Goal: Task Accomplishment & Management: Complete application form

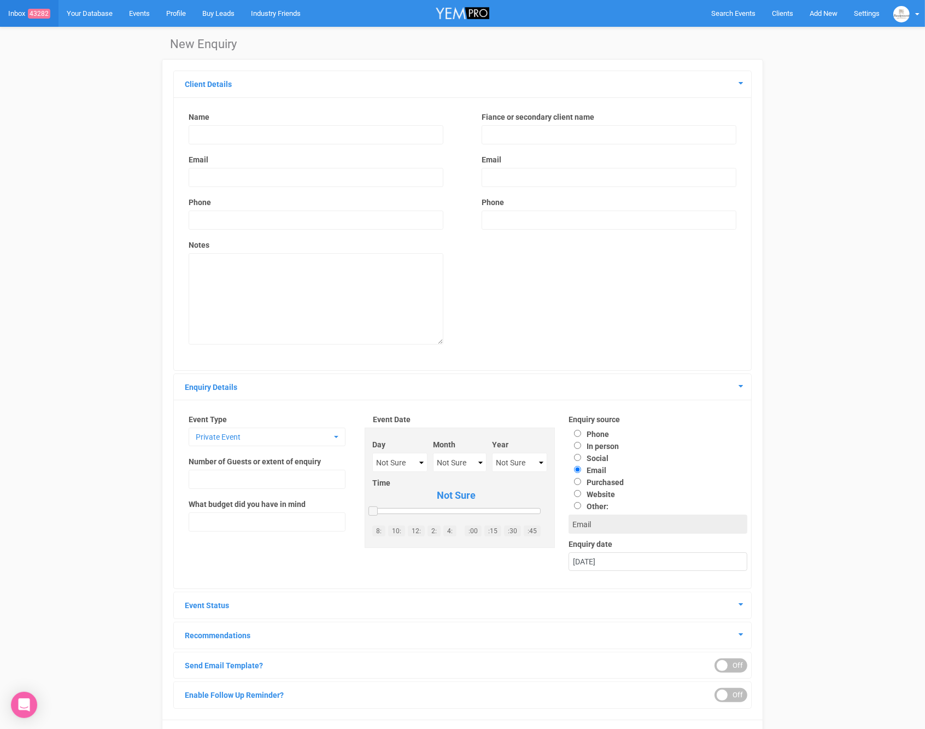
scroll to position [56, 0]
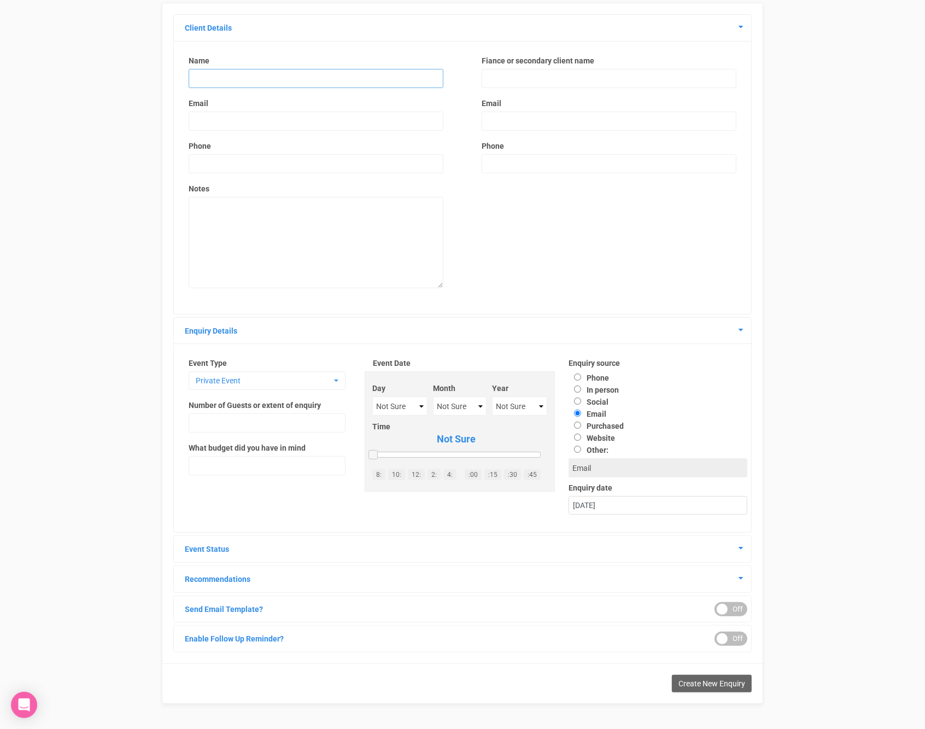
click at [236, 78] on input "text" at bounding box center [316, 78] width 255 height 19
paste input "[PERSON_NAME][EMAIL_ADDRESS][PERSON_NAME][DOMAIN_NAME]"
drag, startPoint x: 298, startPoint y: 75, endPoint x: 93, endPoint y: 80, distance: 204.5
click at [94, 80] on div "New Enquiry Client Details Name [PERSON_NAME][EMAIL_ADDRESS][PERSON_NAME][DOMAI…" at bounding box center [462, 350] width 925 height 761
type input "[PERSON_NAME][EMAIL_ADDRESS][PERSON_NAME][DOMAIN_NAME]"
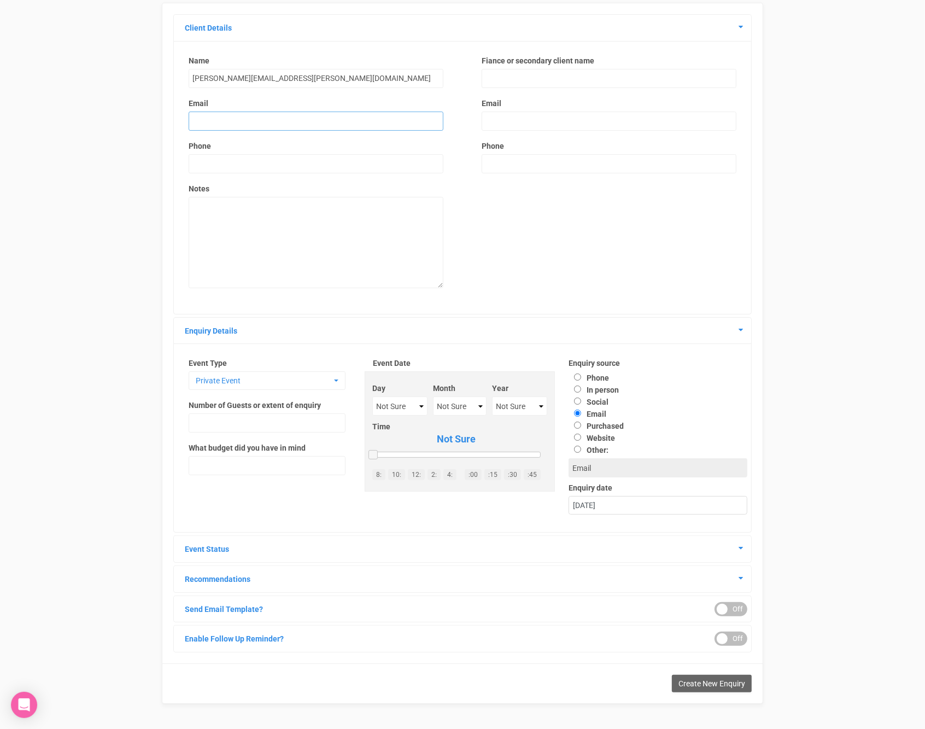
click at [206, 119] on input "email" at bounding box center [316, 121] width 255 height 19
paste input "rachel.suhl@hotmail.com"
type input "rachel.suhl@hotmail.com"
click at [283, 78] on input "rachel.suhl@hotmail.com" at bounding box center [316, 78] width 255 height 19
drag, startPoint x: 168, startPoint y: 71, endPoint x: 91, endPoint y: 71, distance: 76.5
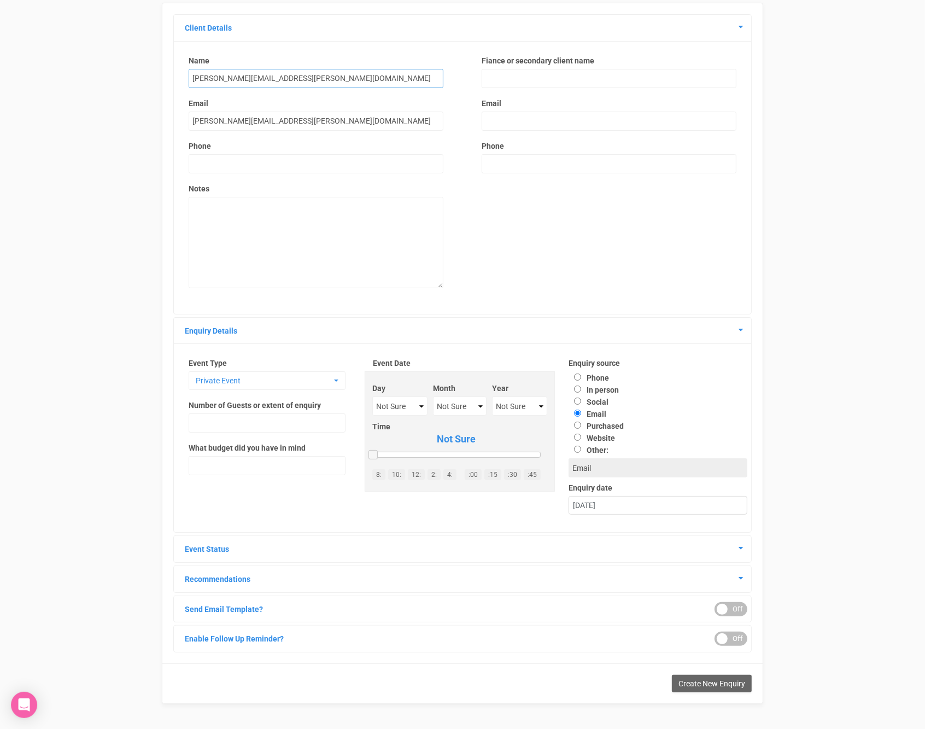
click at [91, 71] on div "New Enquiry Client Details Name rachel.suhl@hotmail.com Email rachel.suhl@hotma…" at bounding box center [462, 350] width 925 height 761
type input "Rachel Suhl"
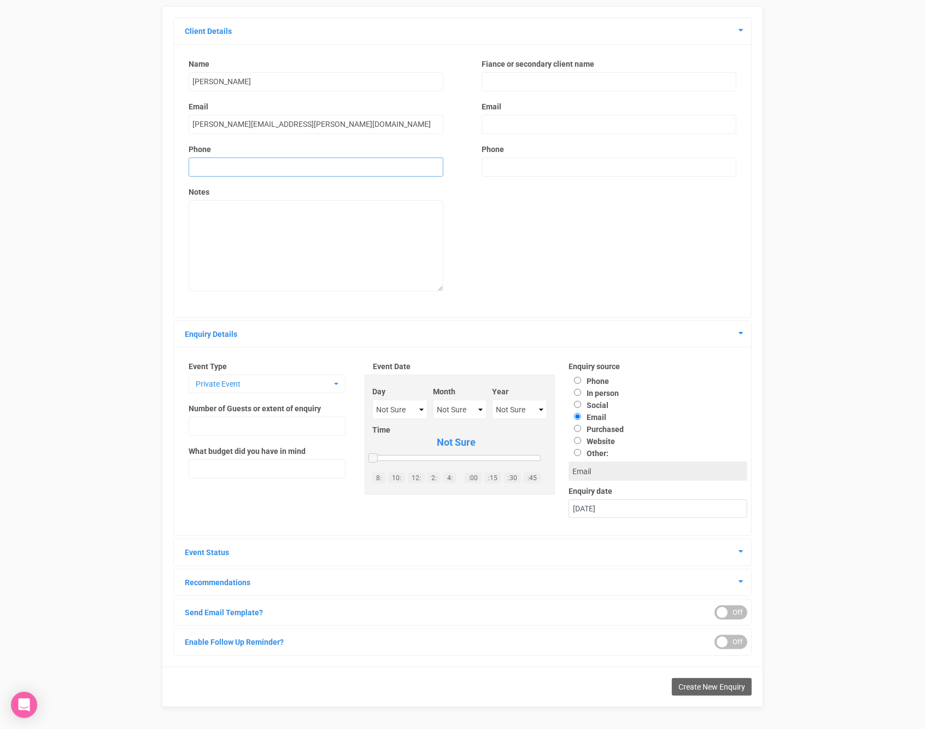
click at [235, 169] on input "text" at bounding box center [316, 166] width 255 height 19
paste input "+61487934749"
type input "+61487934749"
click at [233, 231] on textarea at bounding box center [316, 245] width 255 height 91
drag, startPoint x: 200, startPoint y: 167, endPoint x: 180, endPoint y: 168, distance: 19.2
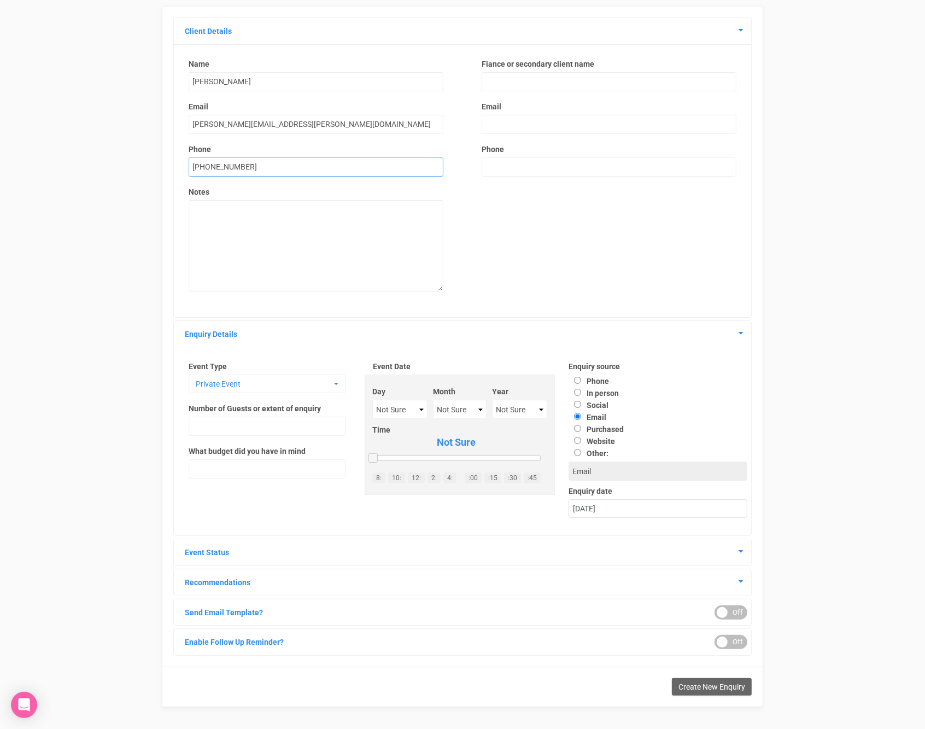
click at [180, 168] on div "Name Rachel Suhl Email rachel.suhl@hotmail.com Phone +61487934749 Notes" at bounding box center [316, 181] width 277 height 244
click at [245, 217] on textarea at bounding box center [316, 245] width 255 height 91
click at [317, 385] on span "Private Event" at bounding box center [264, 383] width 136 height 11
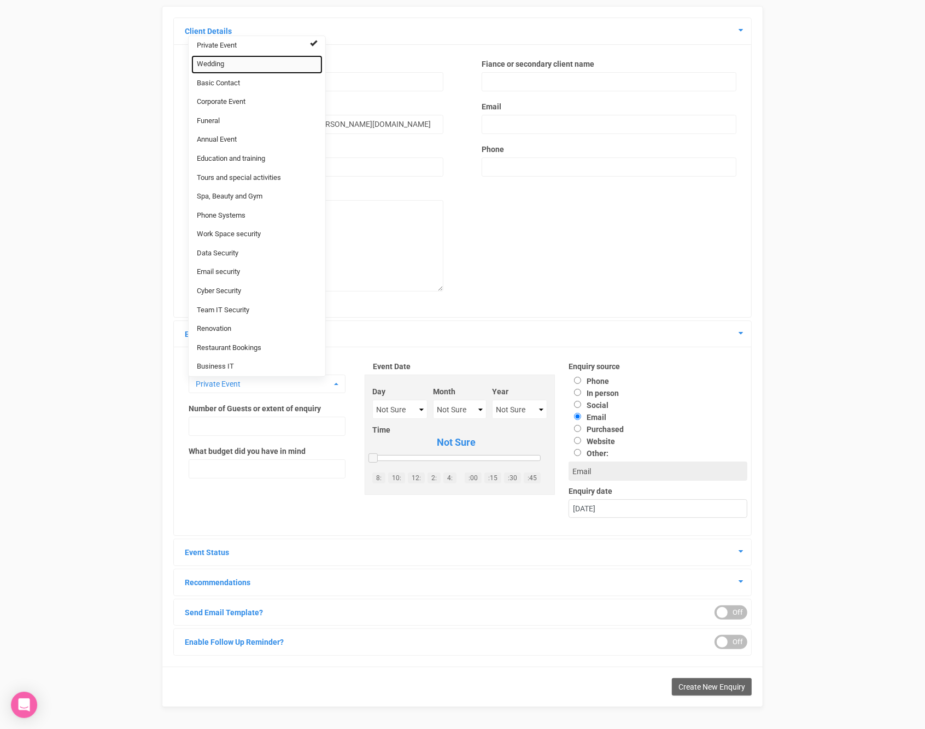
click at [254, 66] on link "Wedding" at bounding box center [256, 64] width 131 height 19
select select "20"
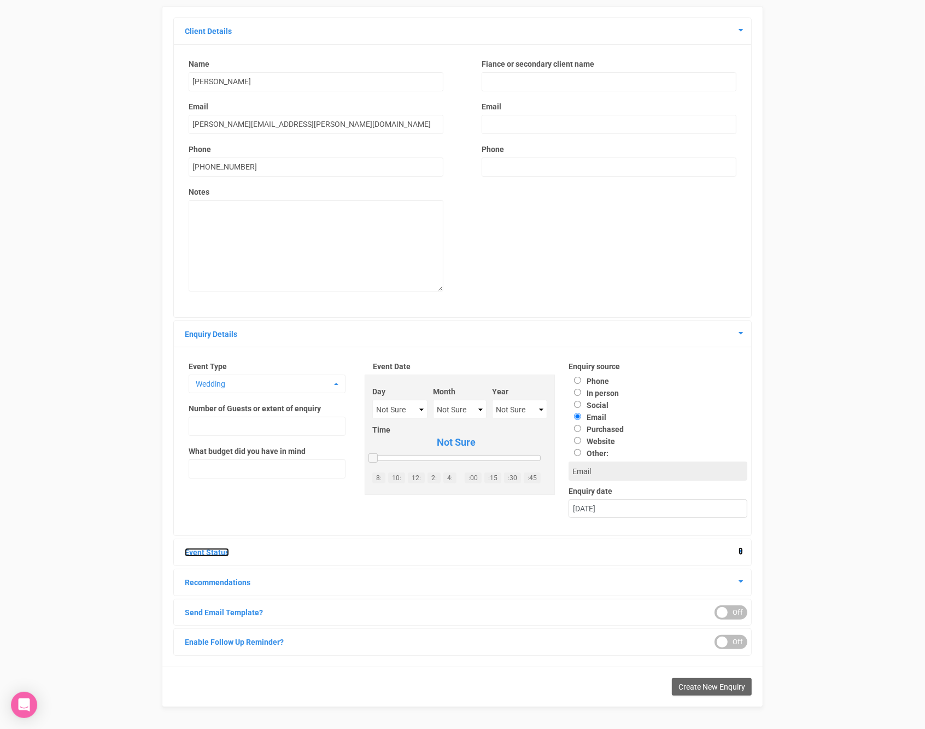
click at [741, 552] on icon at bounding box center [741, 551] width 4 height 8
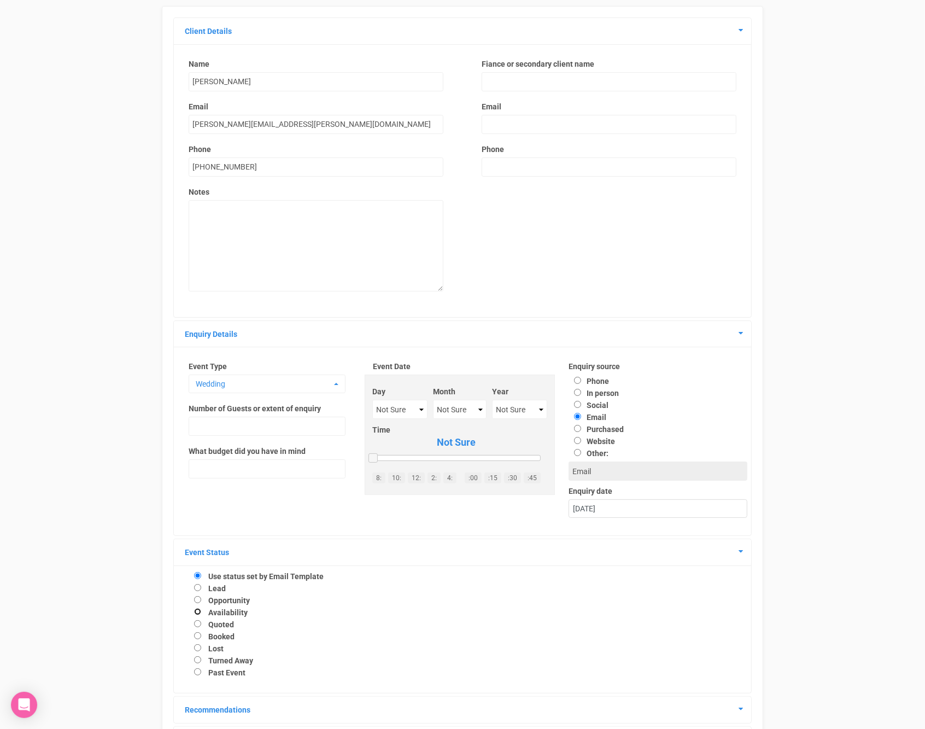
drag, startPoint x: 197, startPoint y: 611, endPoint x: 235, endPoint y: 579, distance: 49.6
click at [197, 611] on input "Availability" at bounding box center [197, 611] width 7 height 7
radio input "true"
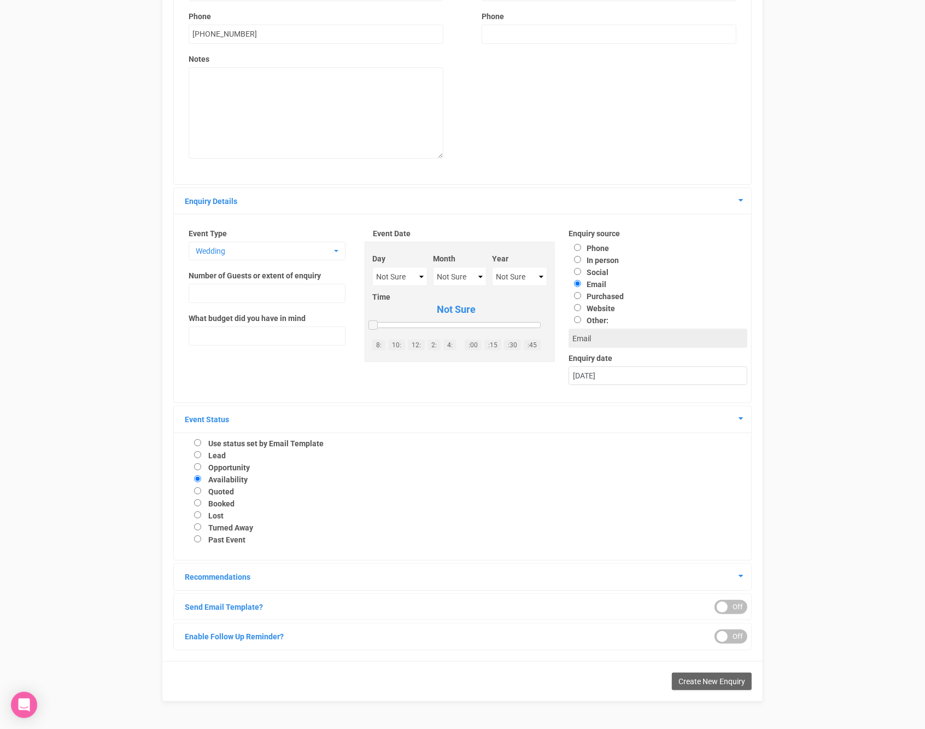
click at [692, 690] on div "Create New Enquiry" at bounding box center [462, 681] width 601 height 40
drag, startPoint x: 694, startPoint y: 685, endPoint x: 689, endPoint y: 680, distance: 7.0
click at [694, 685] on span "Create New Enquiry" at bounding box center [712, 681] width 67 height 9
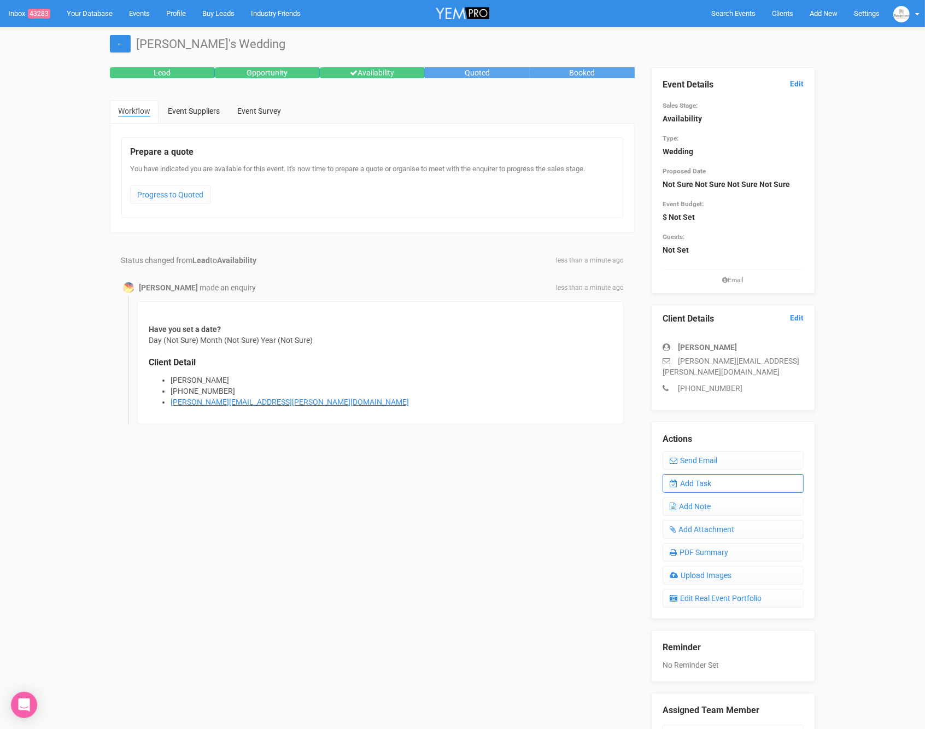
click at [721, 474] on link "Add Task" at bounding box center [733, 483] width 141 height 19
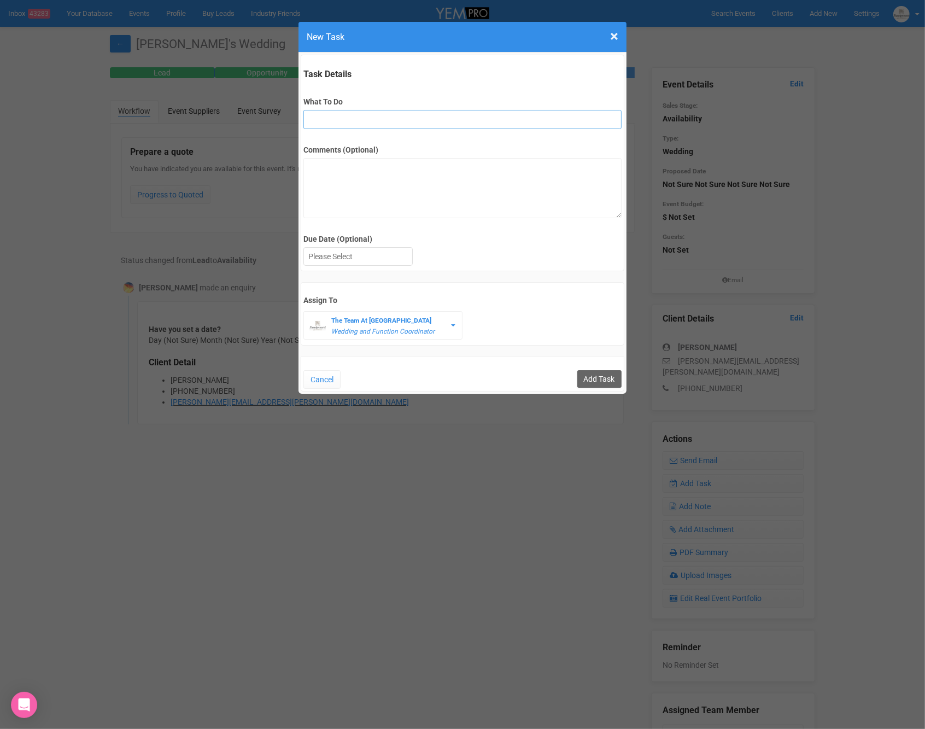
click at [378, 120] on input "What To Do" at bounding box center [462, 119] width 318 height 19
click at [330, 121] on input "FU" at bounding box center [462, 119] width 318 height 19
type input "FU after site"
click at [348, 252] on div at bounding box center [358, 257] width 108 height 18
click at [353, 258] on div "2nd September 2025" at bounding box center [358, 257] width 108 height 18
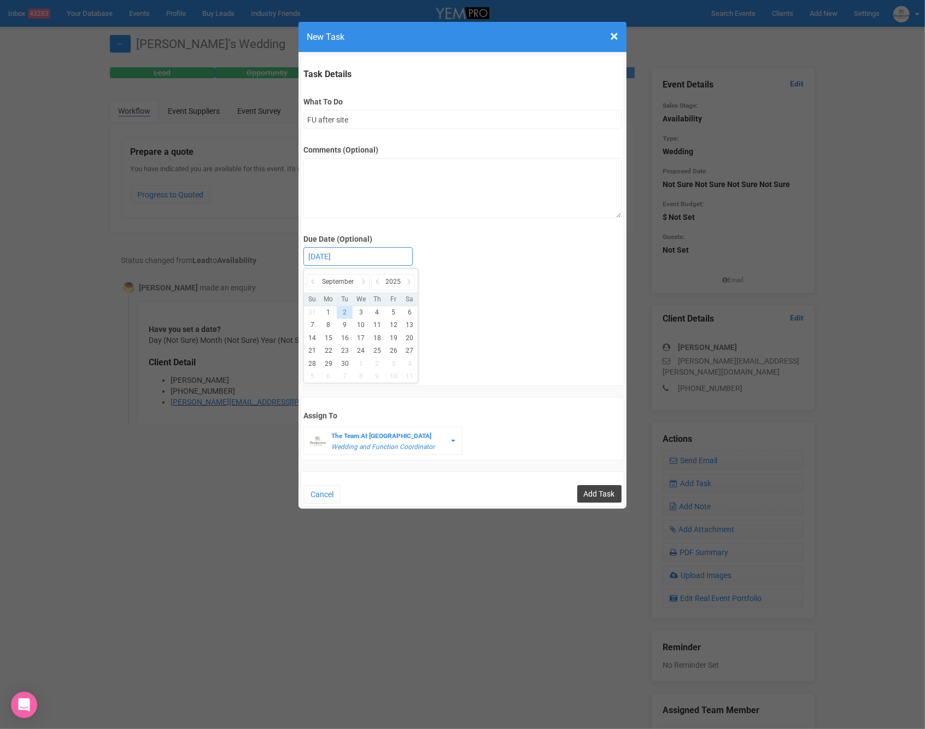
click at [600, 488] on input "Add Task" at bounding box center [599, 493] width 44 height 17
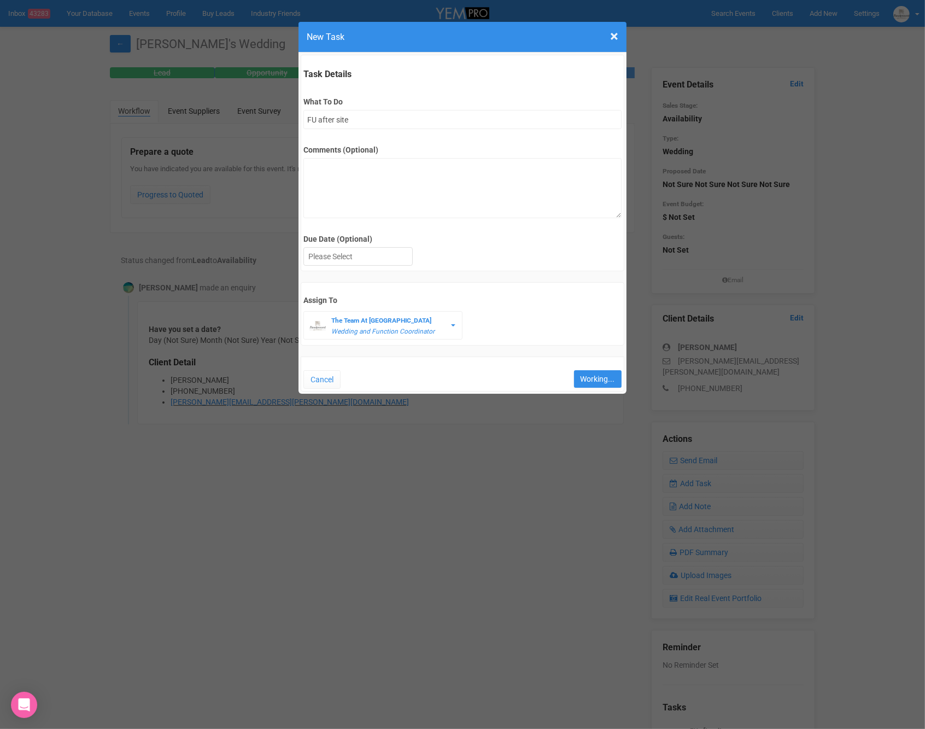
type input "Save"
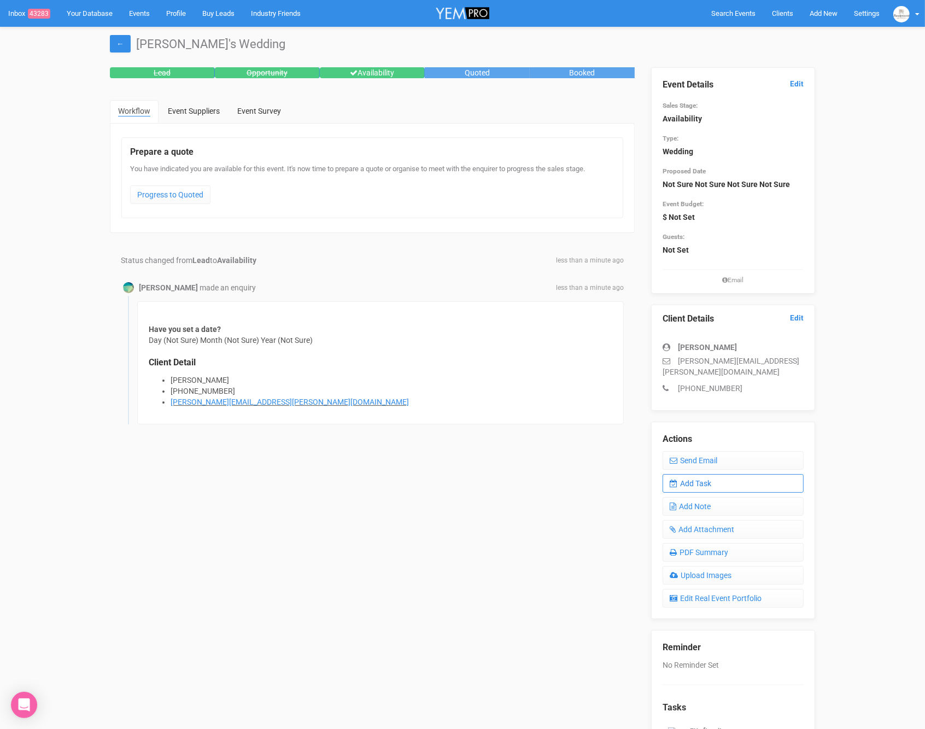
click at [704, 474] on link "Add Task" at bounding box center [733, 483] width 141 height 19
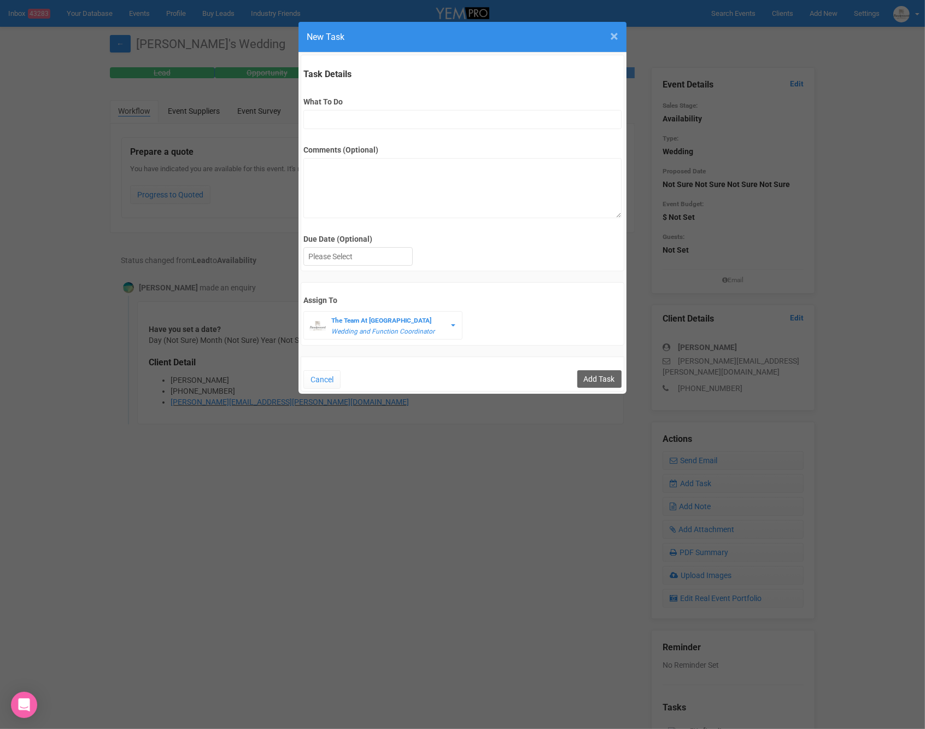
click at [612, 34] on span "×" at bounding box center [614, 36] width 8 height 18
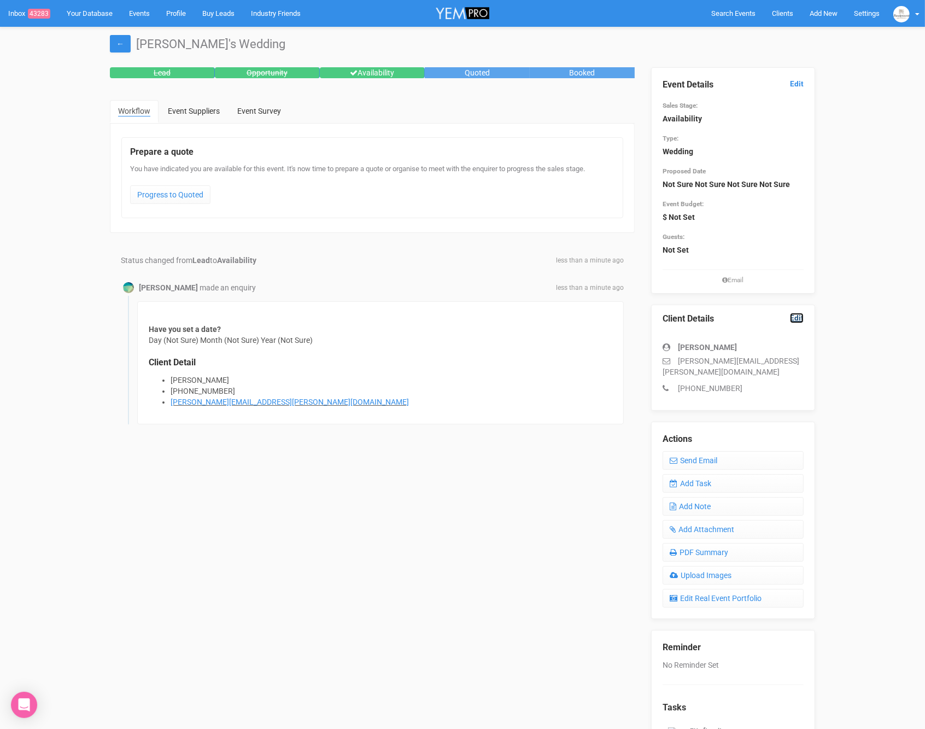
click at [798, 317] on link "Edit" at bounding box center [797, 318] width 14 height 10
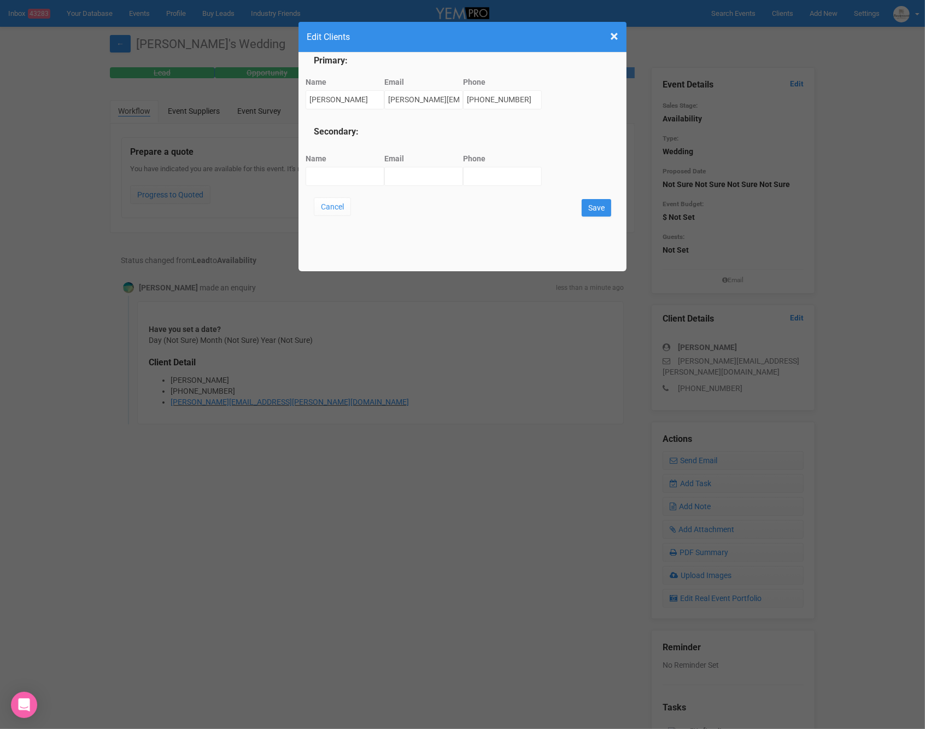
click at [609, 36] on h4 "Edit Clients" at bounding box center [463, 37] width 312 height 14
click at [615, 37] on span "×" at bounding box center [614, 36] width 8 height 18
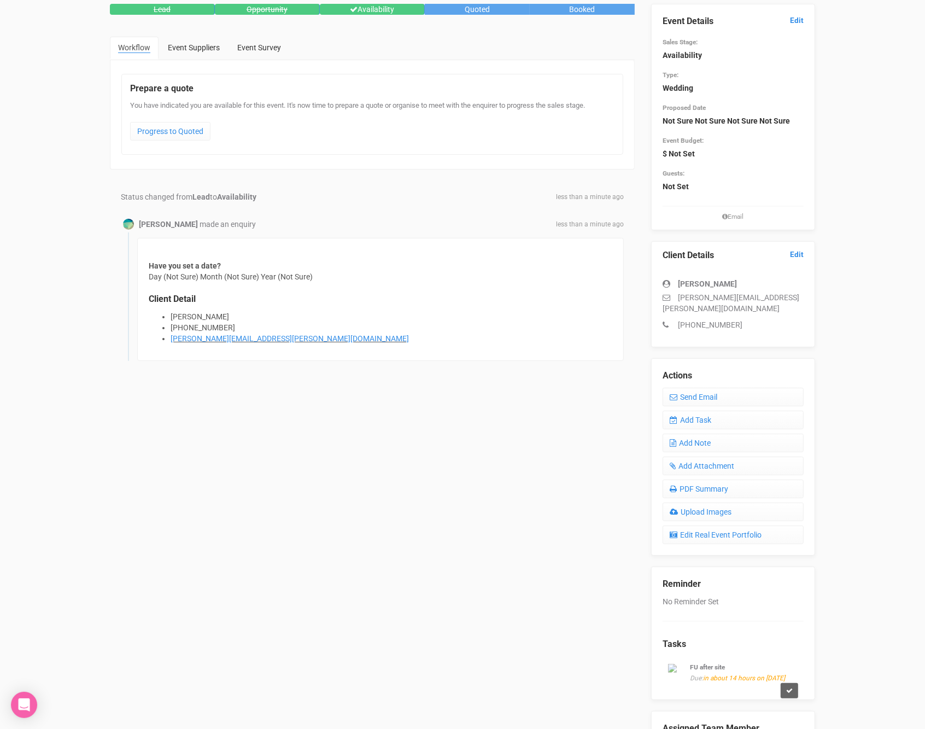
scroll to position [78, 0]
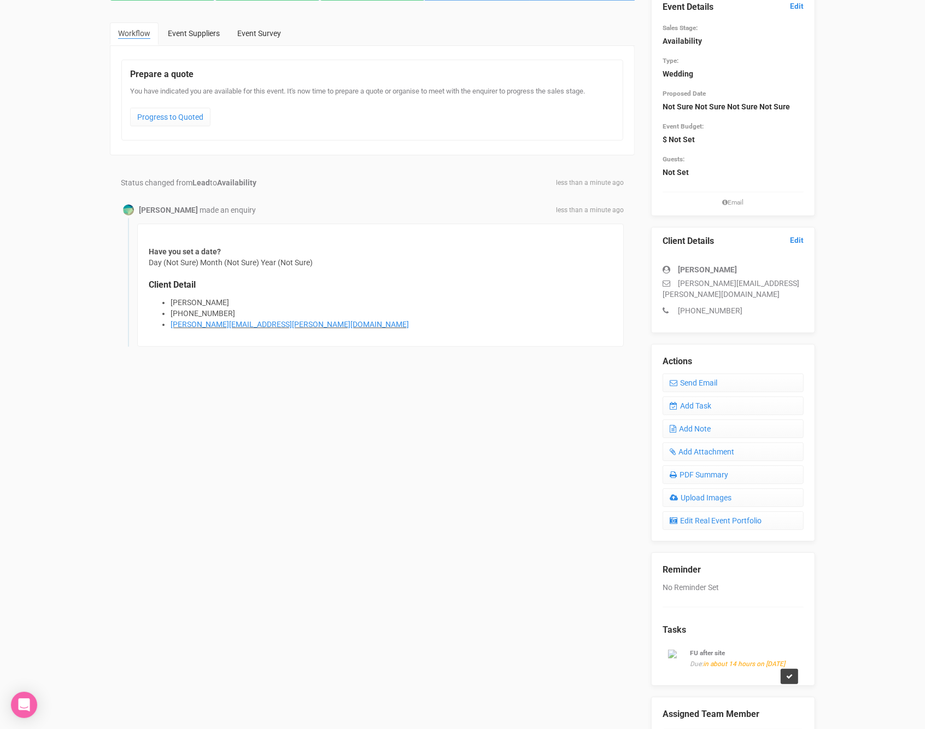
click at [792, 673] on icon at bounding box center [789, 676] width 7 height 7
click at [728, 658] on div "FU after site Due: in about 14 hours on 02/09/2025" at bounding box center [733, 657] width 141 height 33
click at [698, 647] on div "Name FU after site" at bounding box center [733, 667] width 130 height 41
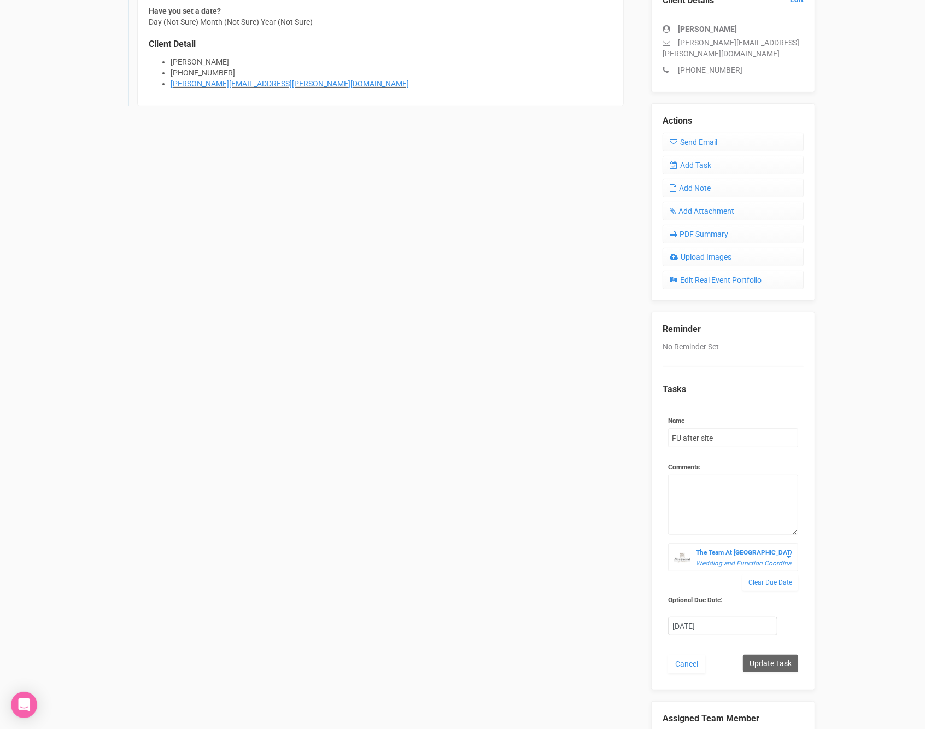
scroll to position [320, 0]
click at [691, 616] on div "2nd September 2025" at bounding box center [723, 625] width 108 height 18
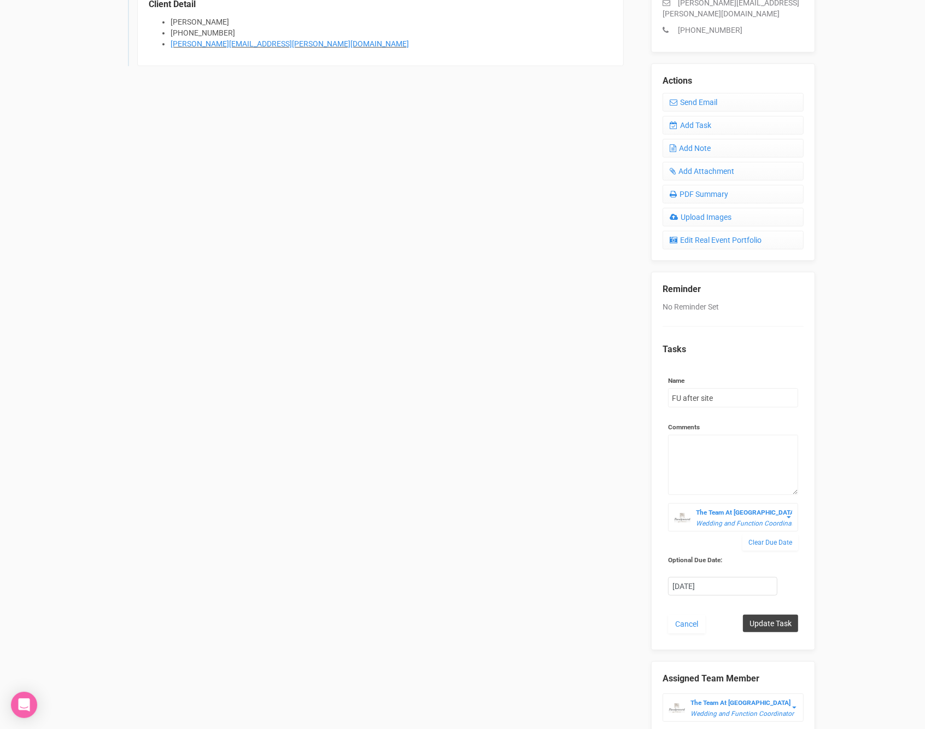
click at [787, 615] on input "Update Task" at bounding box center [770, 623] width 55 height 17
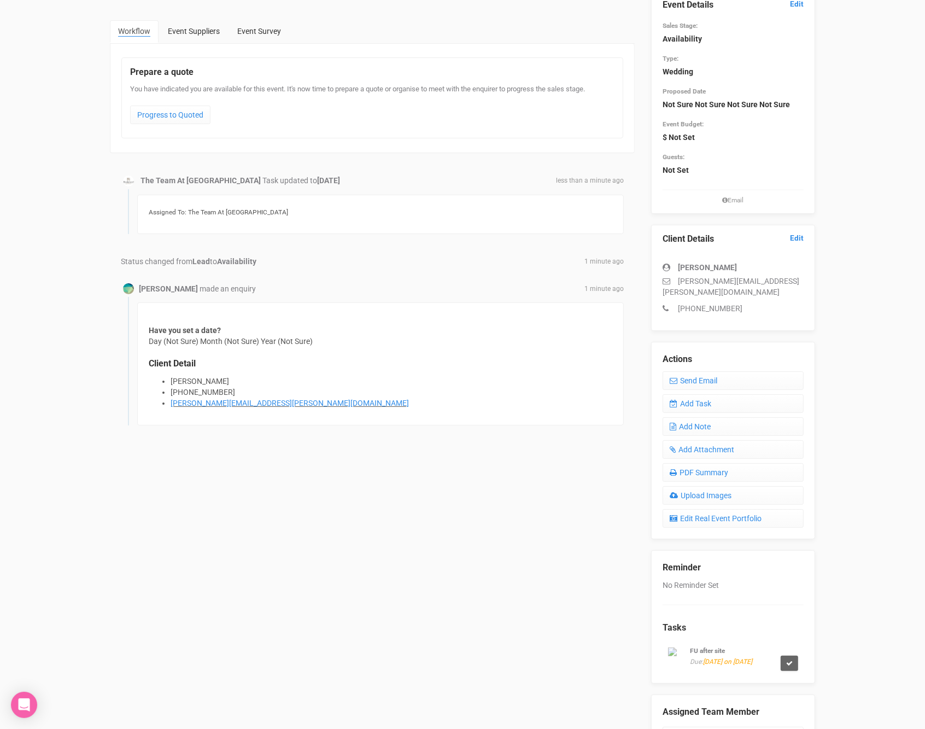
scroll to position [0, 0]
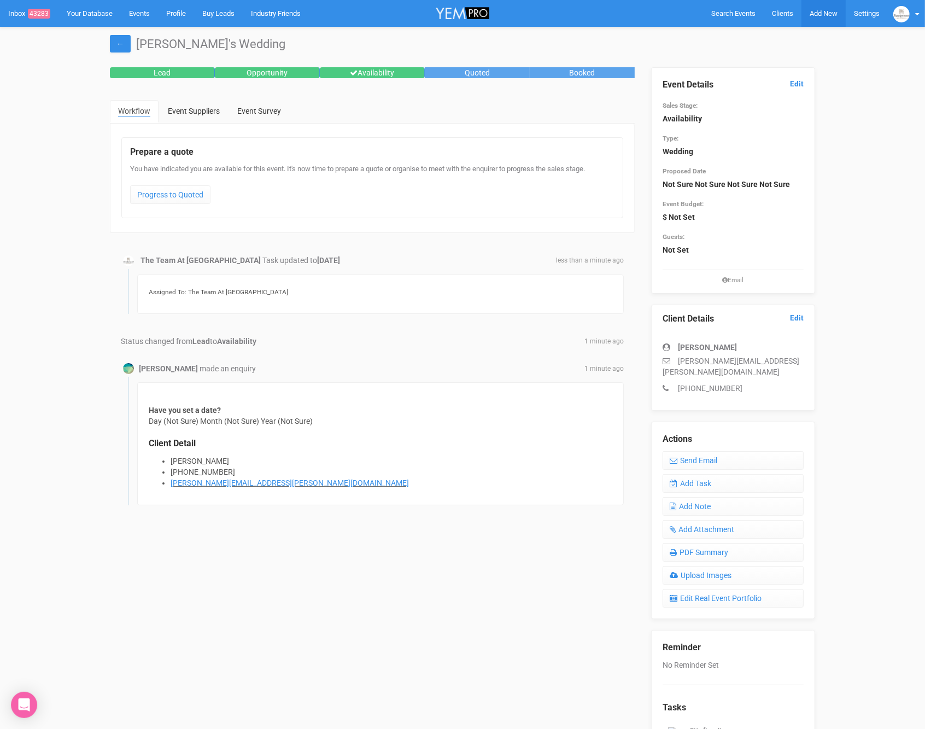
click at [818, 13] on span "Add New" at bounding box center [824, 13] width 28 height 8
click at [802, 106] on link "New Enquiry" at bounding box center [798, 100] width 82 height 21
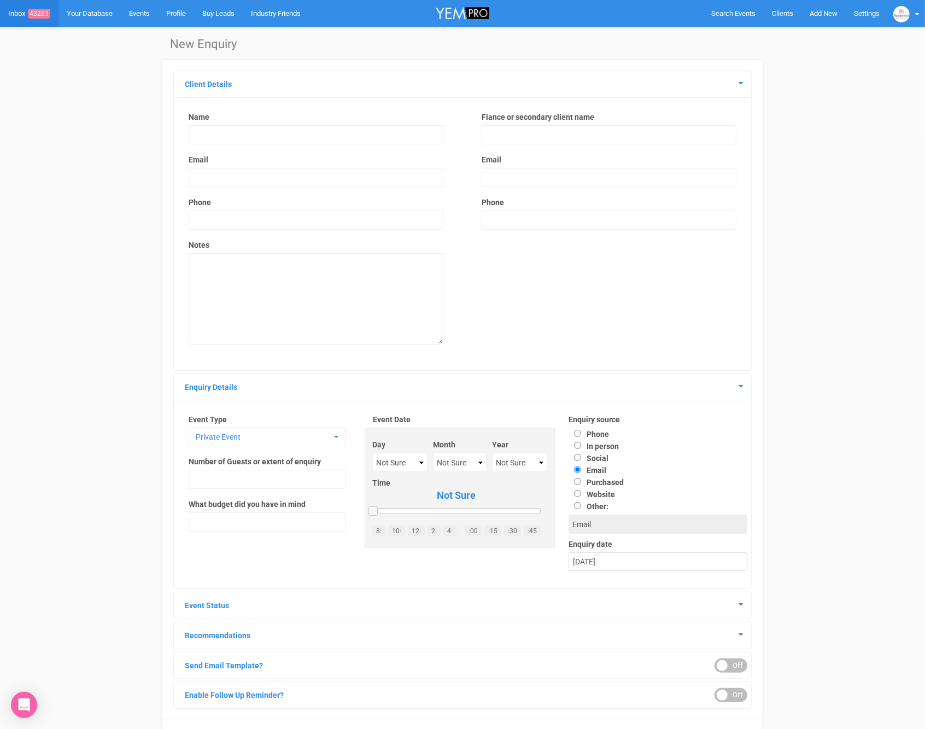
click at [241, 162] on label "Email" at bounding box center [316, 159] width 255 height 11
click at [231, 181] on input "email" at bounding box center [316, 177] width 255 height 19
paste input "tiepruadap@gmail.com"
type input "tiepruadap@gmail.com"
click at [220, 137] on input "text" at bounding box center [316, 134] width 255 height 19
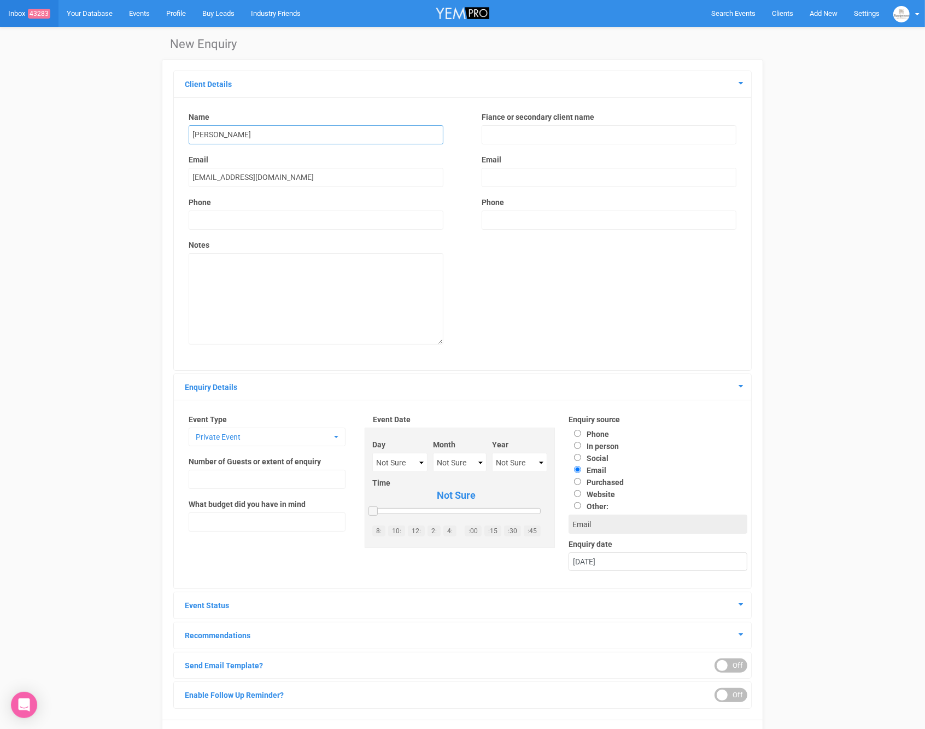
type input "Trisha Faye Ruadap"
drag, startPoint x: 288, startPoint y: 218, endPoint x: 351, endPoint y: 230, distance: 64.0
click at [288, 218] on input "text" at bounding box center [316, 219] width 255 height 19
click at [245, 296] on textarea at bounding box center [316, 298] width 255 height 91
paste textarea "I am inquiring on behalf of my mother, who is planning her wedding, and I am ve…"
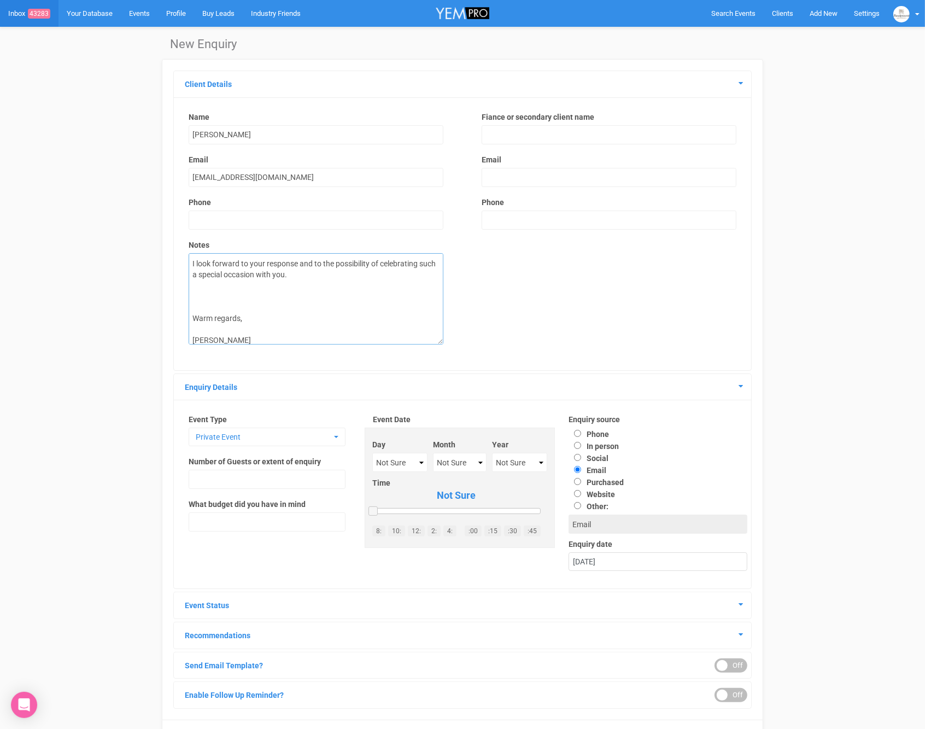
scroll to position [110, 0]
type textarea "I am inquiring on behalf of my mother, who is planning her wedding, and I am ve…"
click at [235, 431] on span "Private Event" at bounding box center [264, 436] width 136 height 11
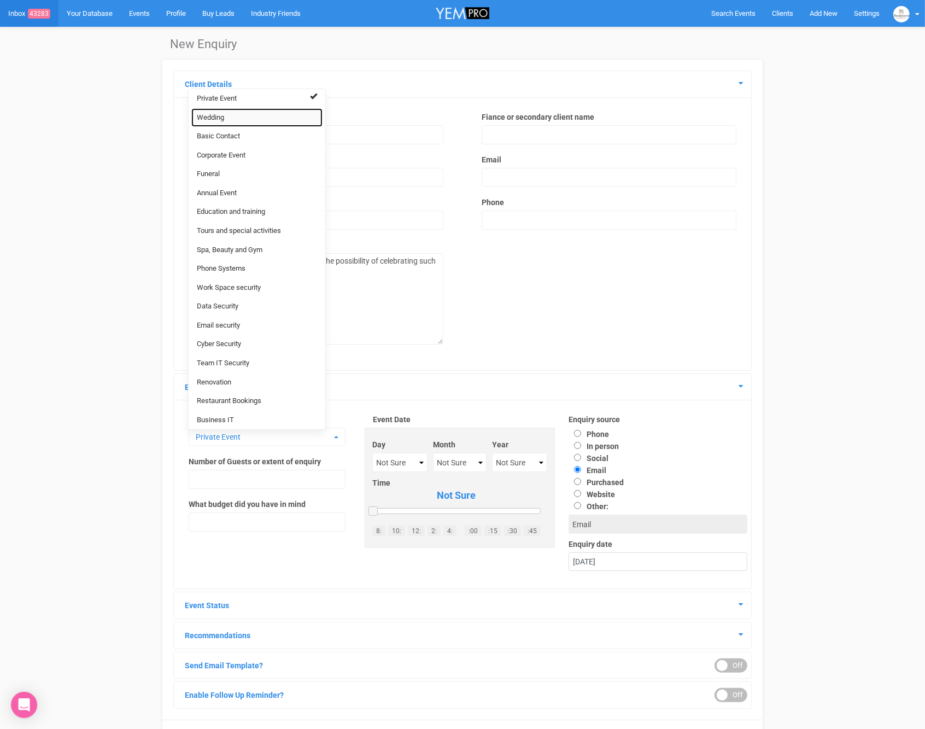
scroll to position [1, 0]
drag, startPoint x: 244, startPoint y: 120, endPoint x: 242, endPoint y: 130, distance: 10.0
click at [244, 120] on link "Wedding" at bounding box center [256, 117] width 131 height 19
select select "20"
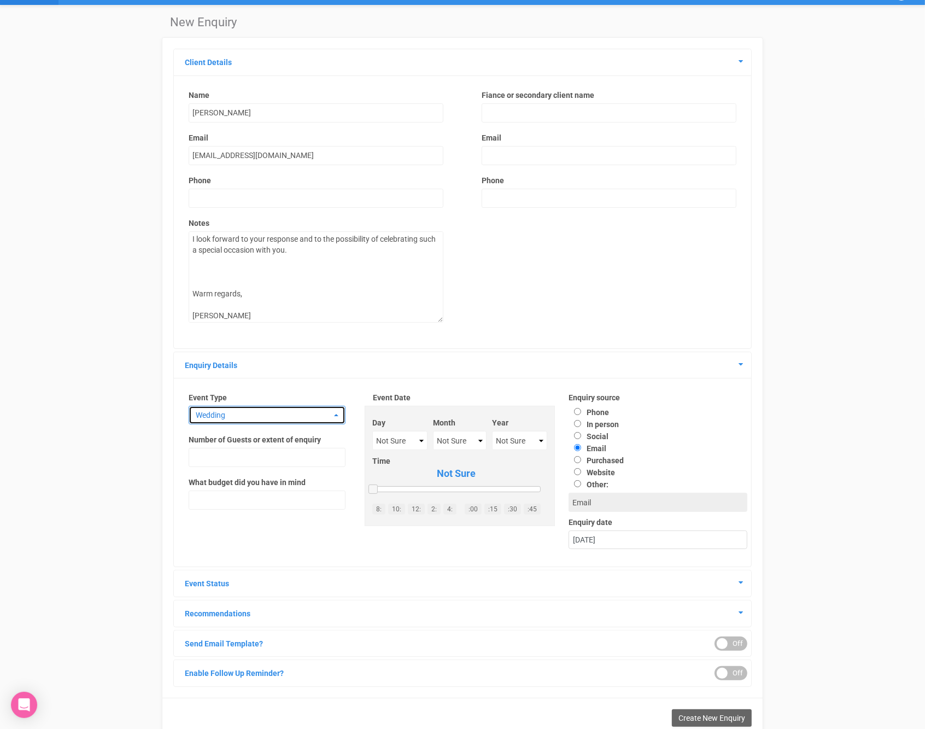
scroll to position [24, 0]
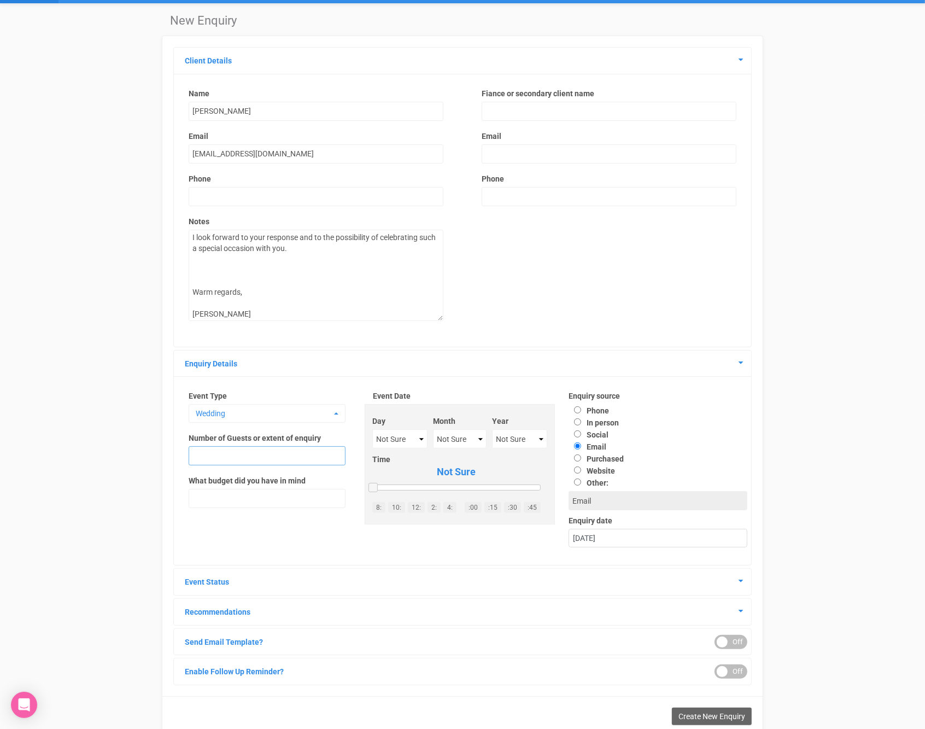
click at [254, 459] on input "text" at bounding box center [267, 455] width 157 height 19
type input "20"
click at [149, 442] on div "New Enquiry Client Details Name Trisha Faye Ruadap Email tiepruadap@gmail.com P…" at bounding box center [462, 383] width 925 height 761
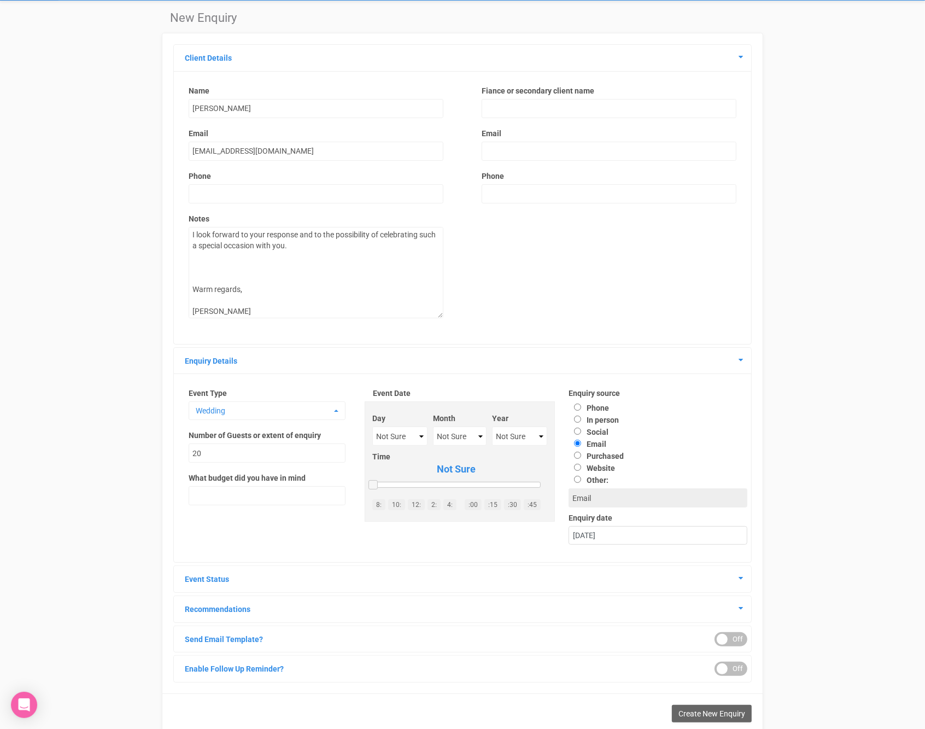
scroll to position [56, 0]
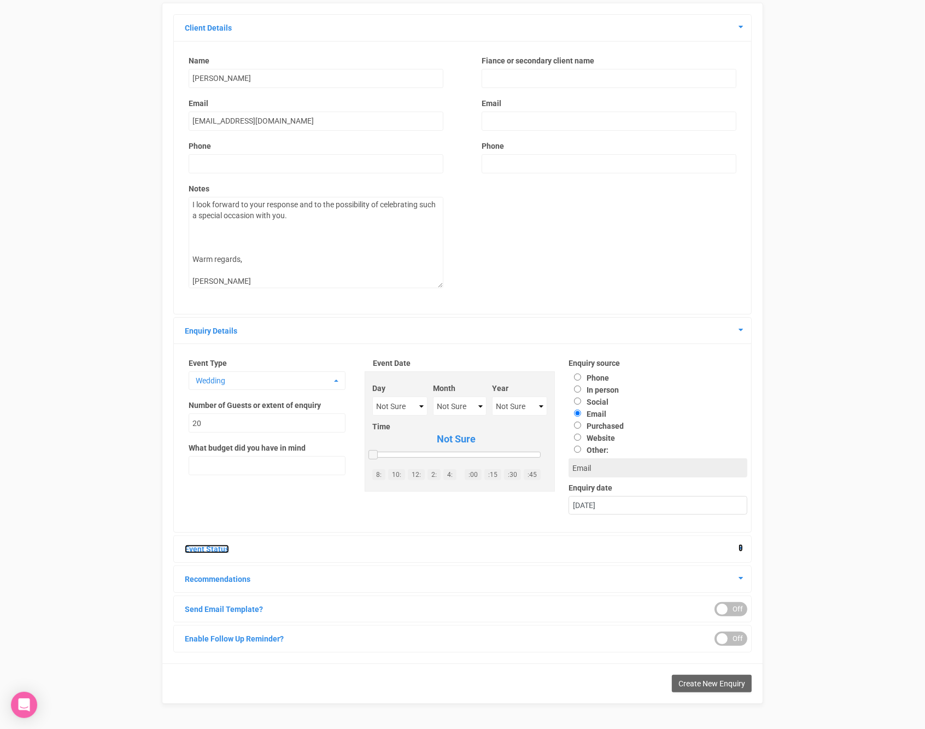
click at [742, 547] on icon at bounding box center [741, 548] width 4 height 8
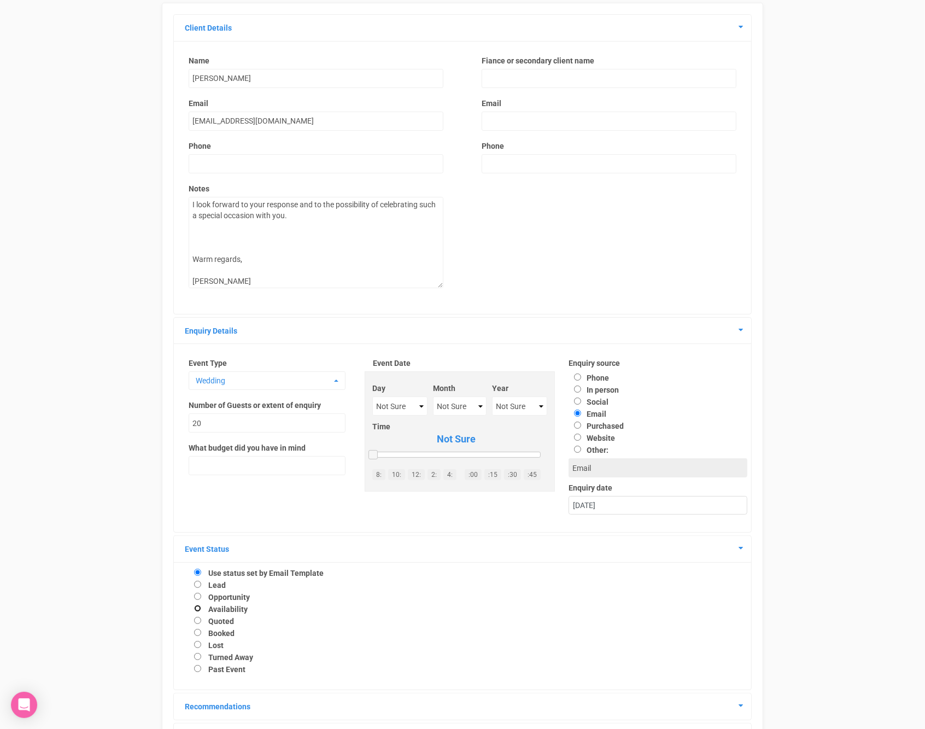
click at [194, 609] on input "Availability" at bounding box center [197, 608] width 7 height 7
radio input "true"
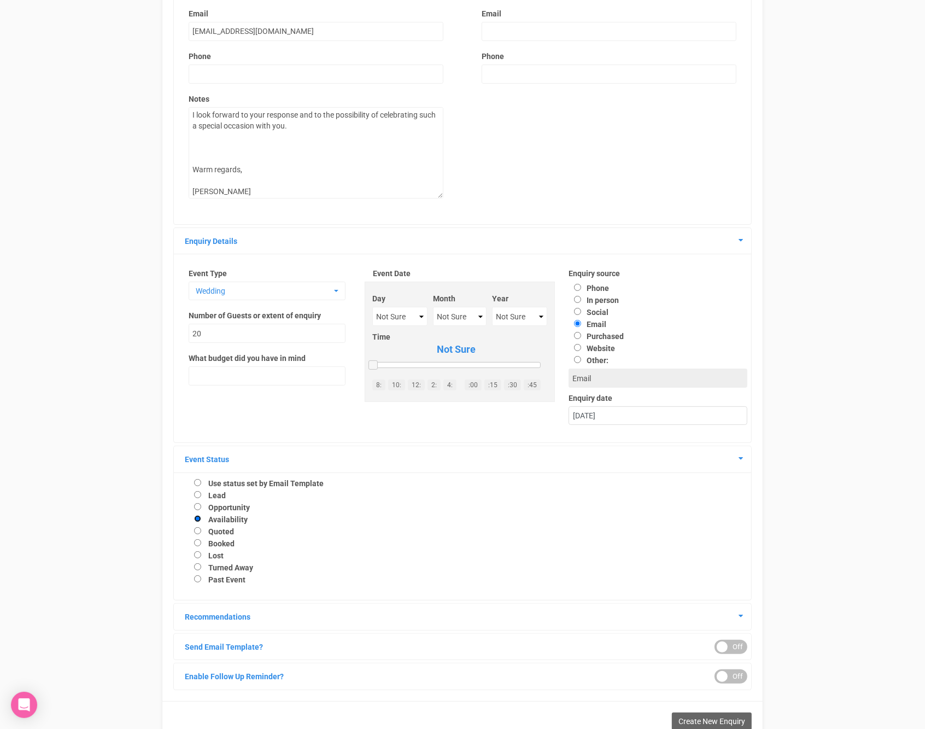
scroll to position [186, 0]
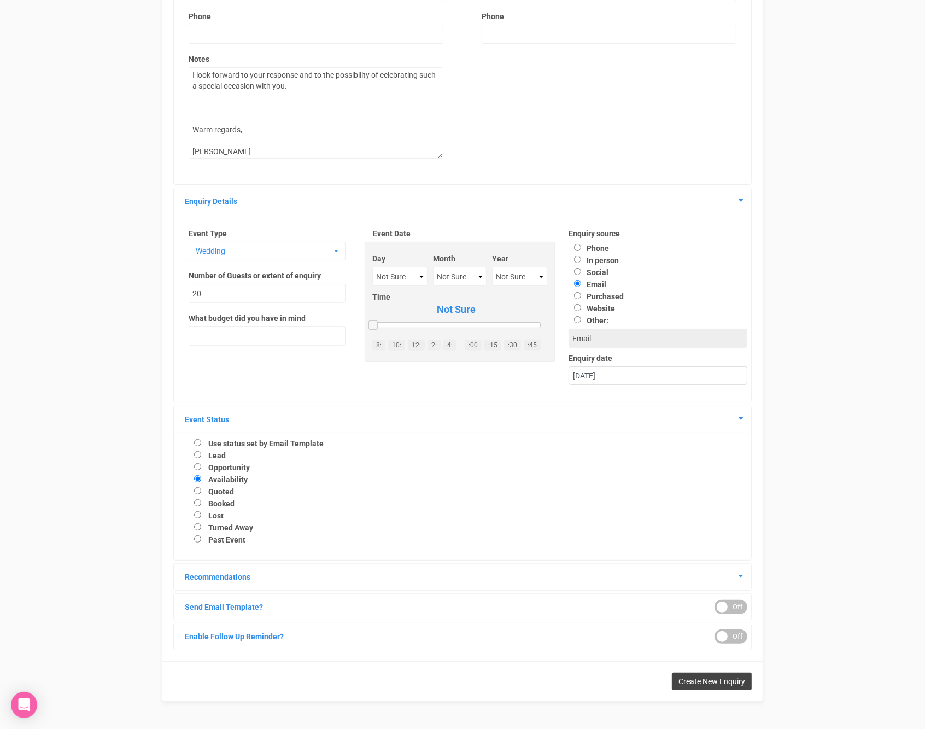
click at [697, 682] on span "Create New Enquiry" at bounding box center [712, 681] width 67 height 9
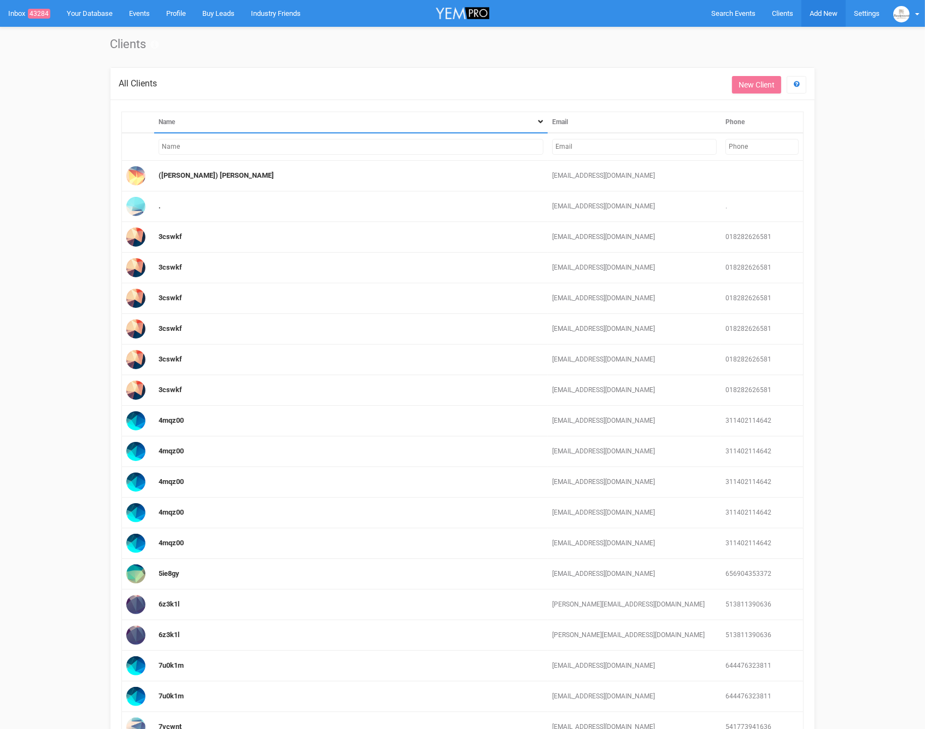
click at [817, 16] on span "Add New" at bounding box center [824, 13] width 28 height 8
click at [748, 13] on span "Search Events" at bounding box center [733, 13] width 44 height 8
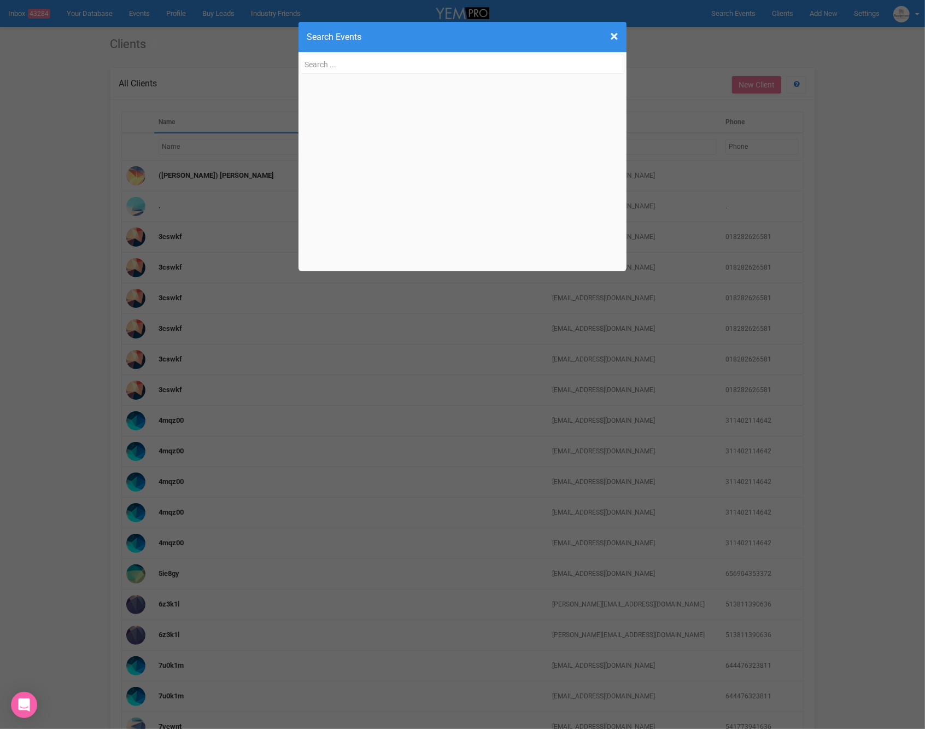
type input "Angie Clohessy: Book a Tour (Boulevard Gardens) Scheduled: 1 Sep 2025 at 9:45 a…"
drag, startPoint x: 331, startPoint y: 67, endPoint x: 147, endPoint y: 59, distance: 185.0
click at [144, 59] on div "× Close Search Events Angie Clohessy: Book a Tour (Boulevard Gardens) Scheduled…" at bounding box center [462, 364] width 925 height 729
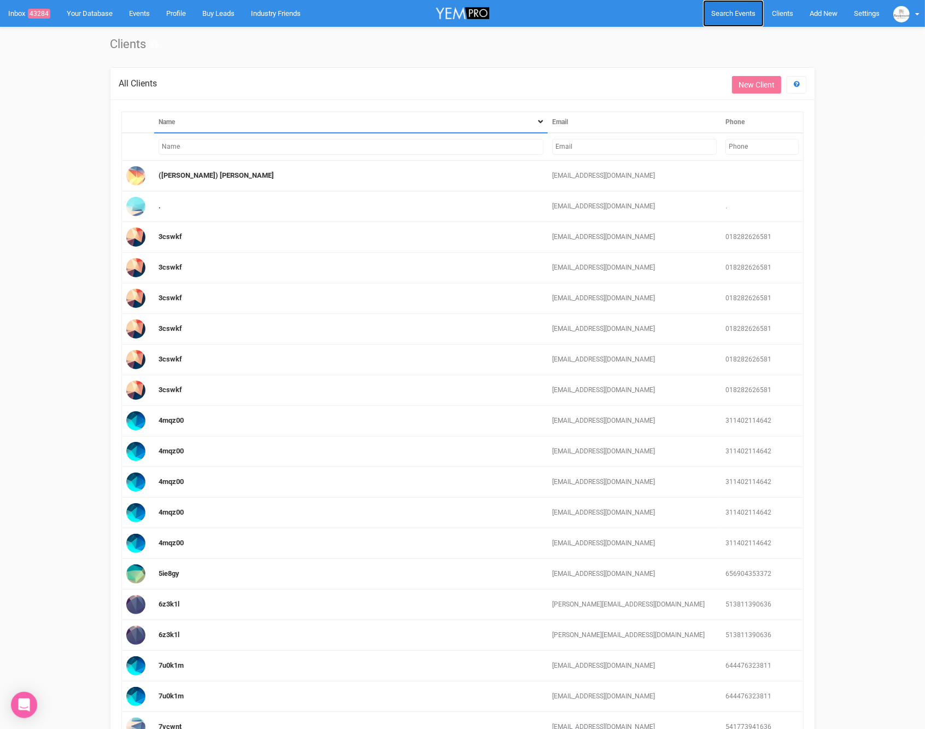
click at [741, 12] on span "Search Events" at bounding box center [733, 13] width 44 height 8
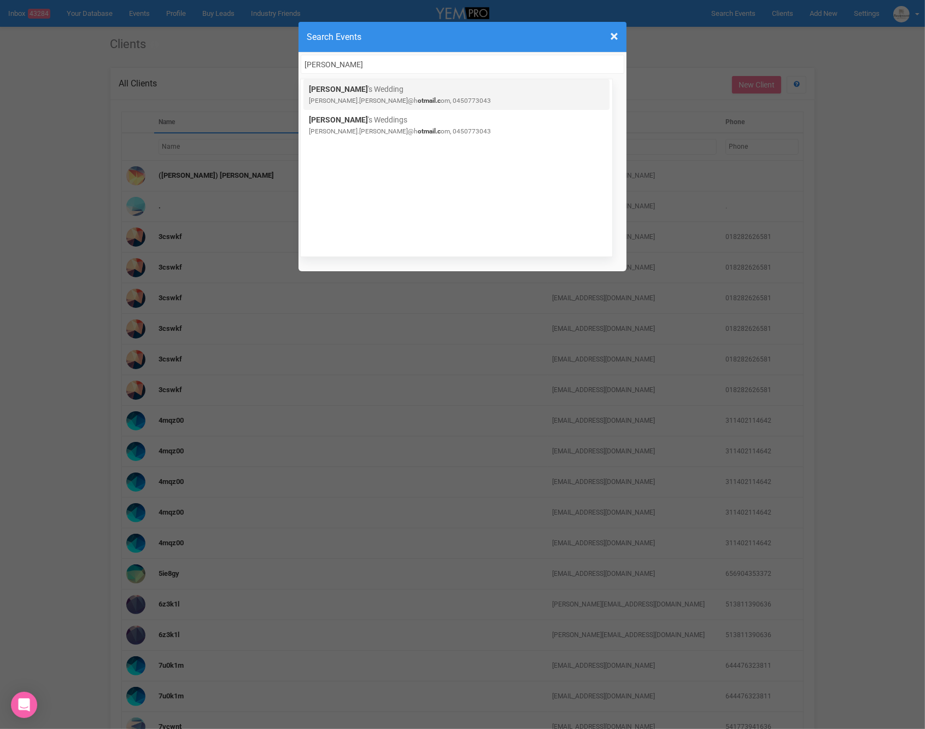
type input "Angie Clohessy"
click at [340, 97] on small "angie.clohessy@h otmail.c om, 0450773043" at bounding box center [400, 101] width 182 height 8
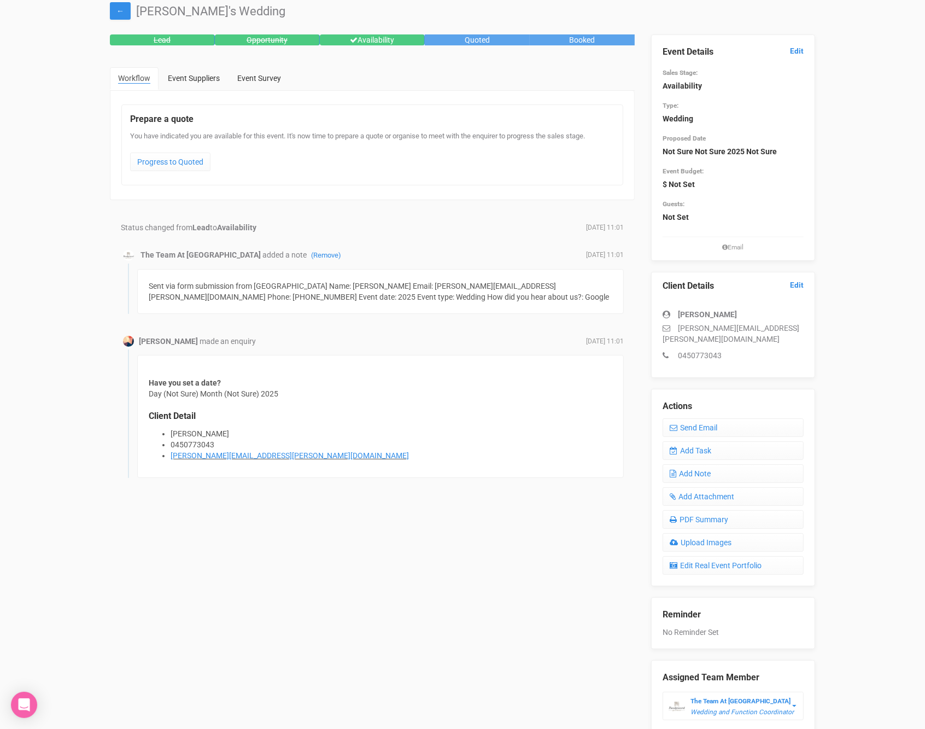
scroll to position [33, 0]
drag, startPoint x: 779, startPoint y: 325, endPoint x: 677, endPoint y: 328, distance: 102.3
click at [677, 328] on p "angie.clohessy@hotmail.com" at bounding box center [733, 333] width 141 height 22
copy p "angie.clohessy@hotmail.com"
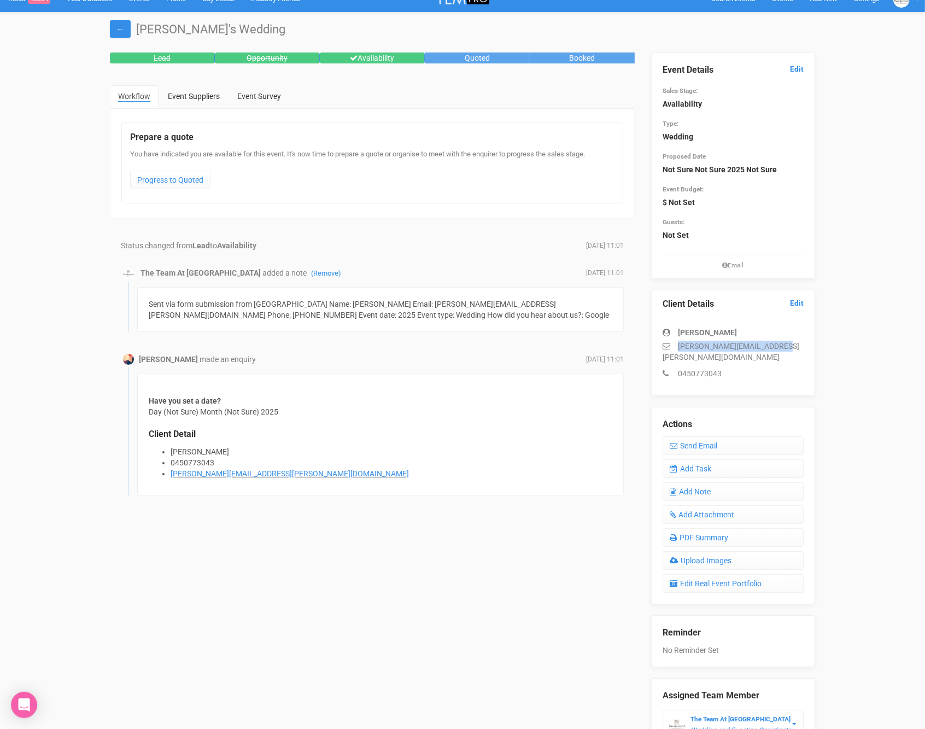
scroll to position [6, 0]
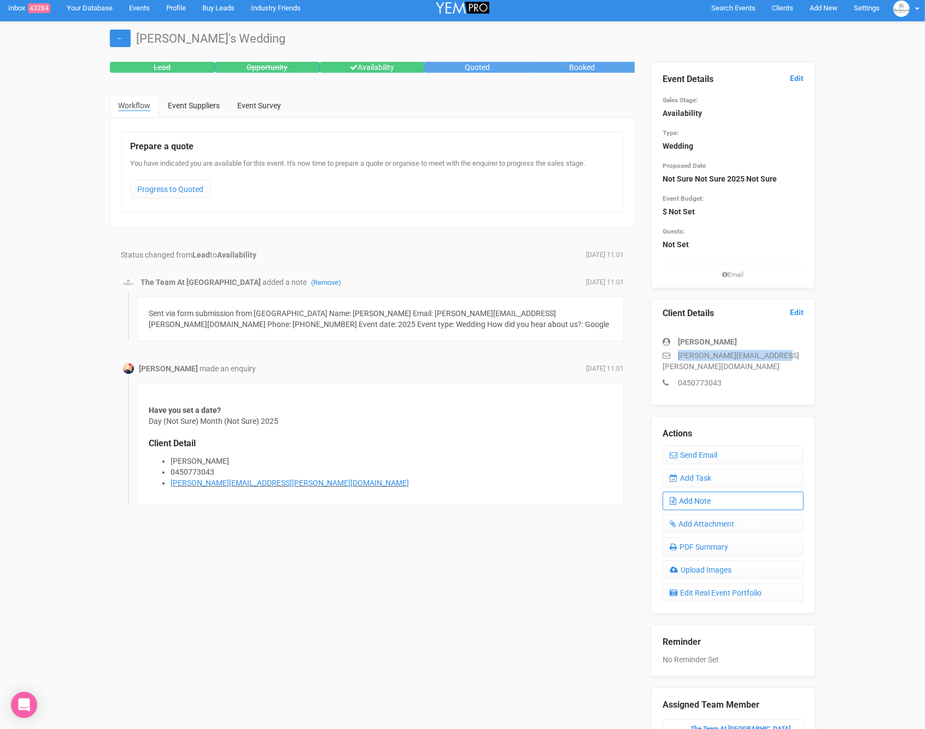
click at [705, 492] on link "Add Note" at bounding box center [733, 501] width 141 height 19
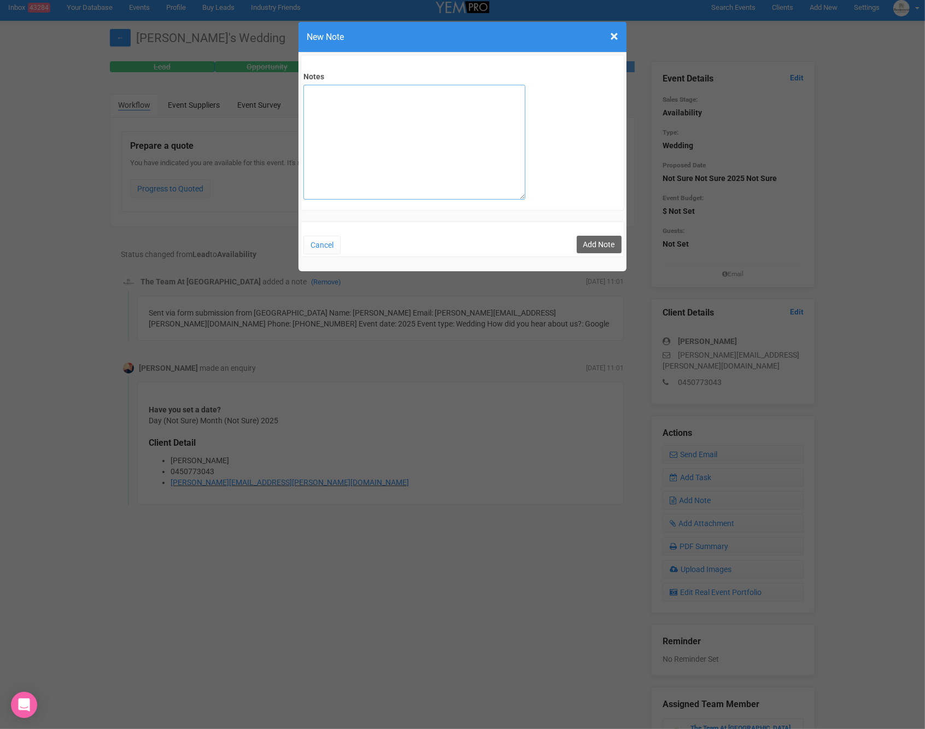
click at [354, 120] on textarea "Notes" at bounding box center [414, 142] width 222 height 115
type textarea "S"
type textarea "N"
type textarea "Supposed to have site on monday 1st sept but didnt show up."
click at [601, 247] on button "Add Note" at bounding box center [599, 244] width 45 height 17
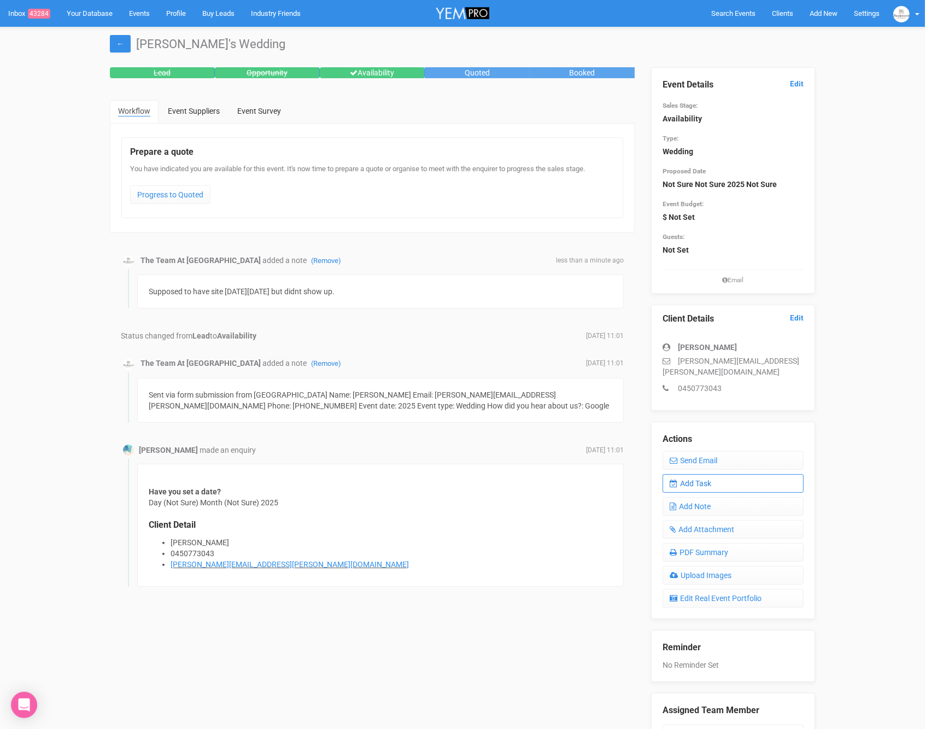
click at [725, 474] on link "Add Task" at bounding box center [733, 483] width 141 height 19
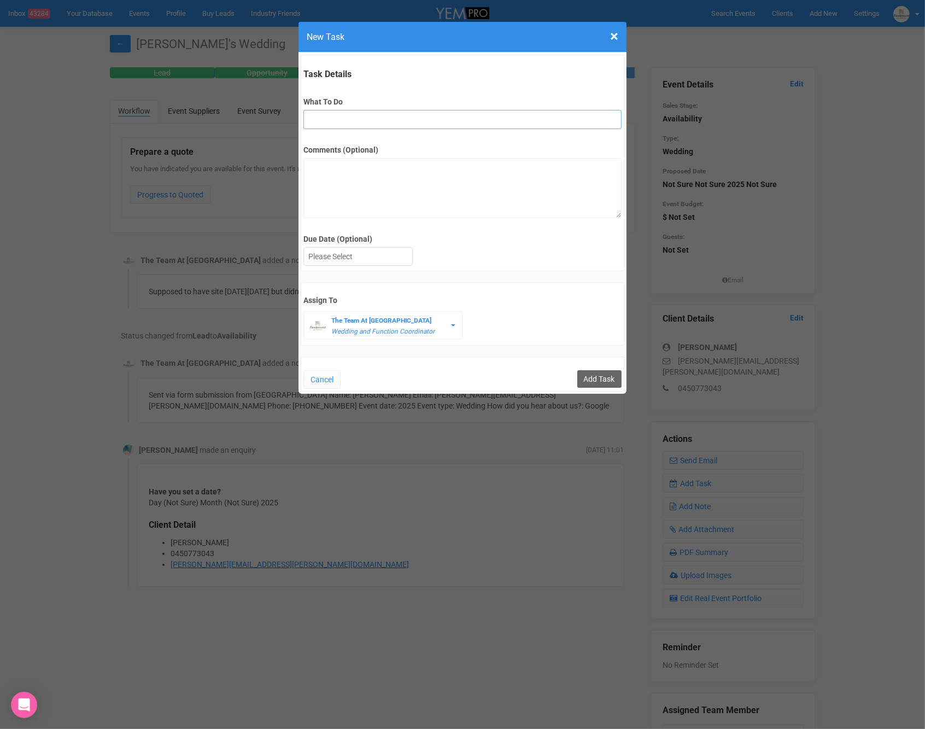
click at [331, 114] on input "What To Do" at bounding box center [462, 119] width 318 height 19
click at [331, 259] on div at bounding box center [358, 257] width 108 height 18
click at [354, 119] on input "FU" at bounding box center [462, 119] width 318 height 19
type input "FU (no show for site)"
click at [605, 376] on input "Add Task" at bounding box center [599, 378] width 44 height 17
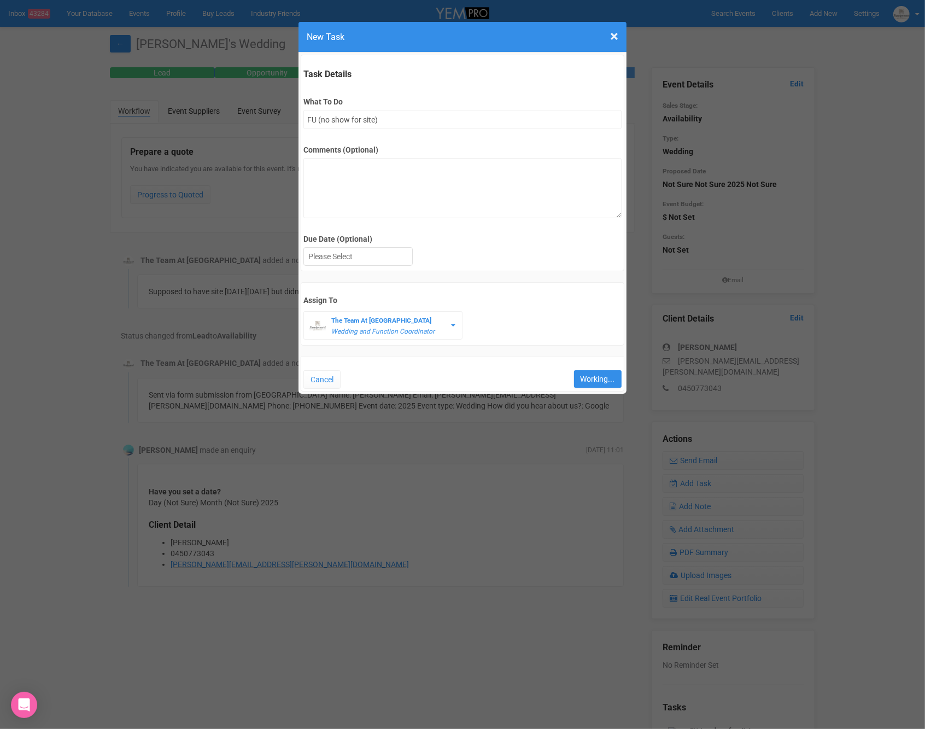
type input "Save"
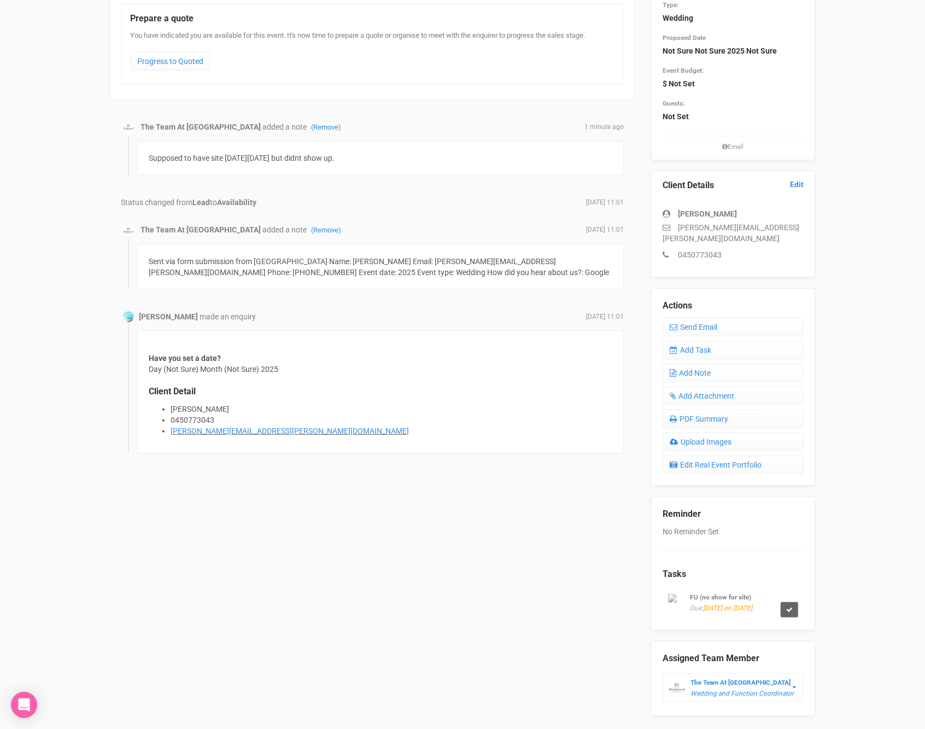
scroll to position [137, 0]
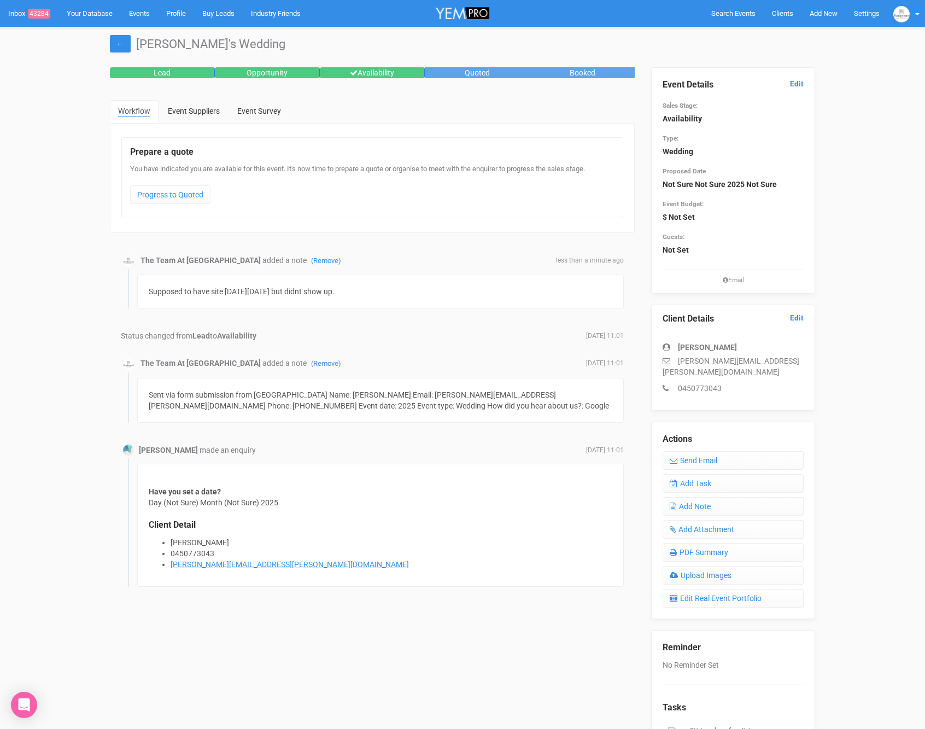
scroll to position [137, 0]
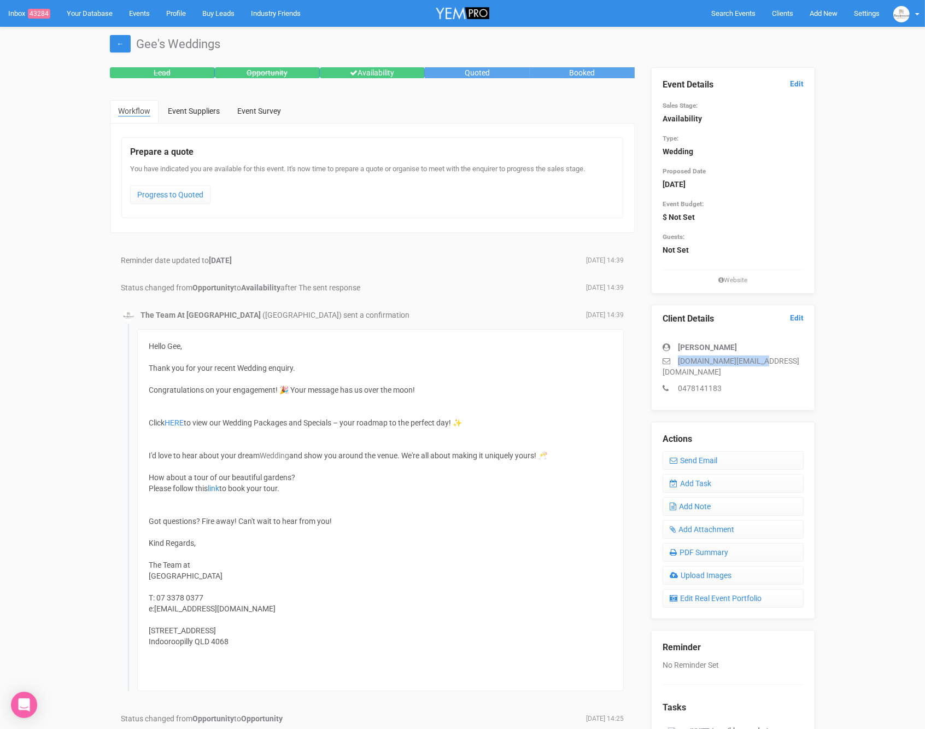
drag, startPoint x: 783, startPoint y: 358, endPoint x: 679, endPoint y: 358, distance: 104.4
click at [679, 359] on p "[DOMAIN_NAME][EMAIL_ADDRESS][DOMAIN_NAME]" at bounding box center [733, 366] width 141 height 22
copy p "[DOMAIN_NAME][EMAIL_ADDRESS][DOMAIN_NAME]"
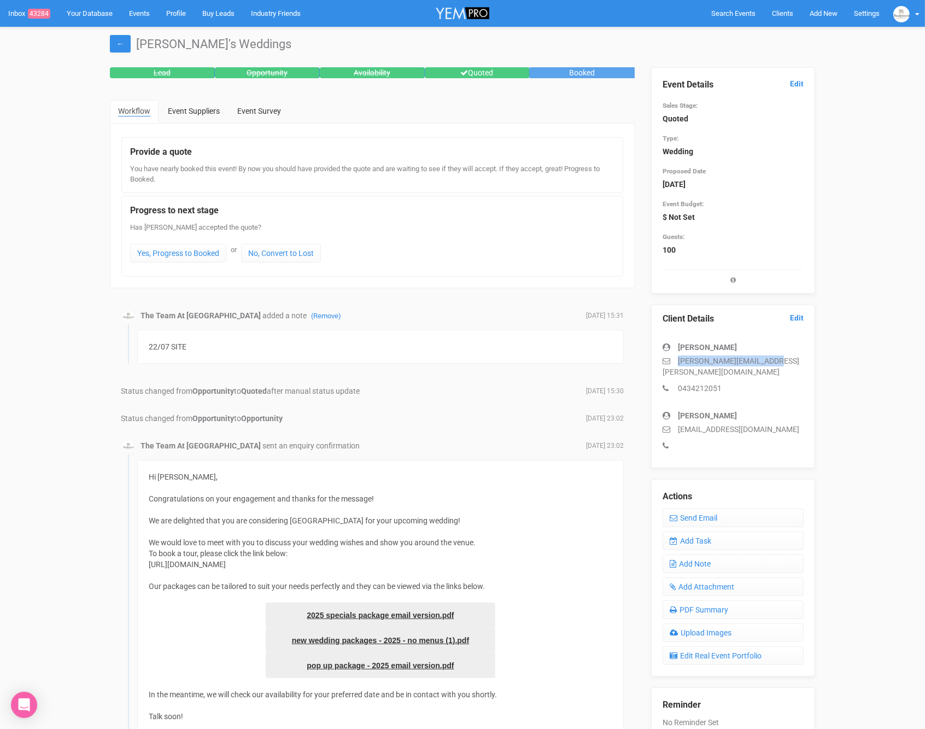
drag, startPoint x: 797, startPoint y: 360, endPoint x: 669, endPoint y: 362, distance: 127.9
click at [668, 361] on p "[PERSON_NAME][EMAIL_ADDRESS][PERSON_NAME][DOMAIN_NAME]" at bounding box center [733, 366] width 141 height 22
copy p "[PERSON_NAME][EMAIL_ADDRESS][PERSON_NAME][DOMAIN_NAME]"
